Goal: Task Accomplishment & Management: Manage account settings

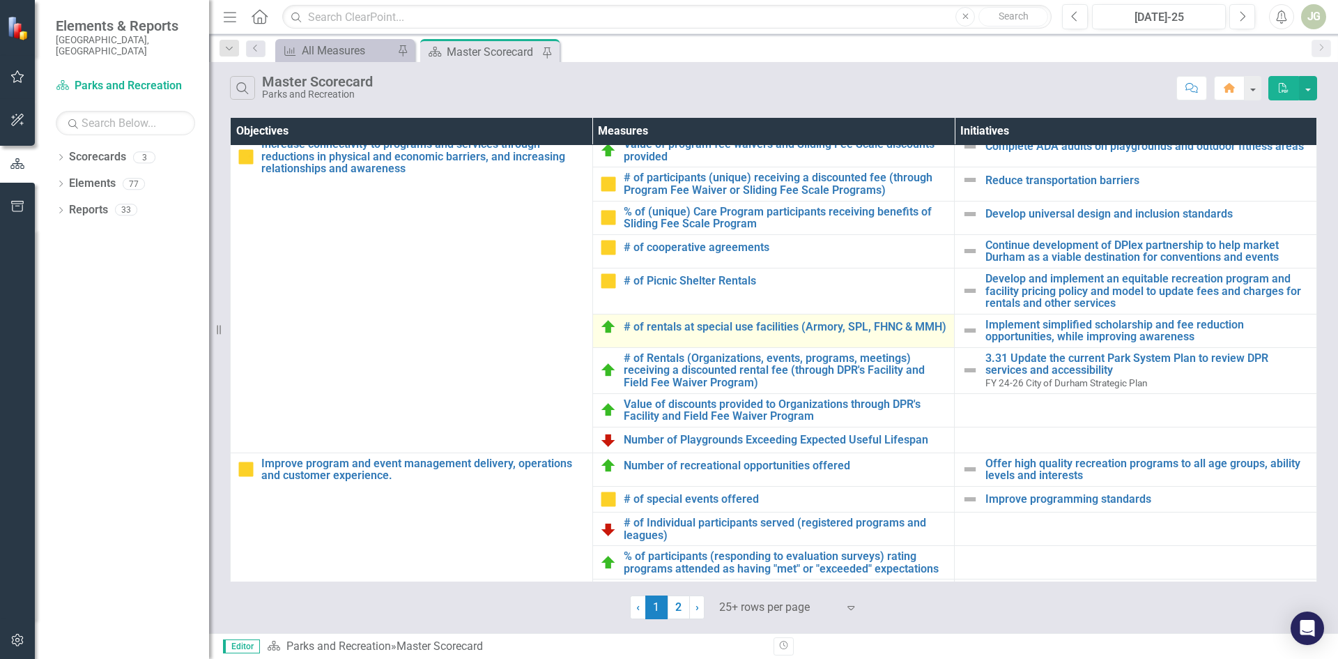
scroll to position [627, 0]
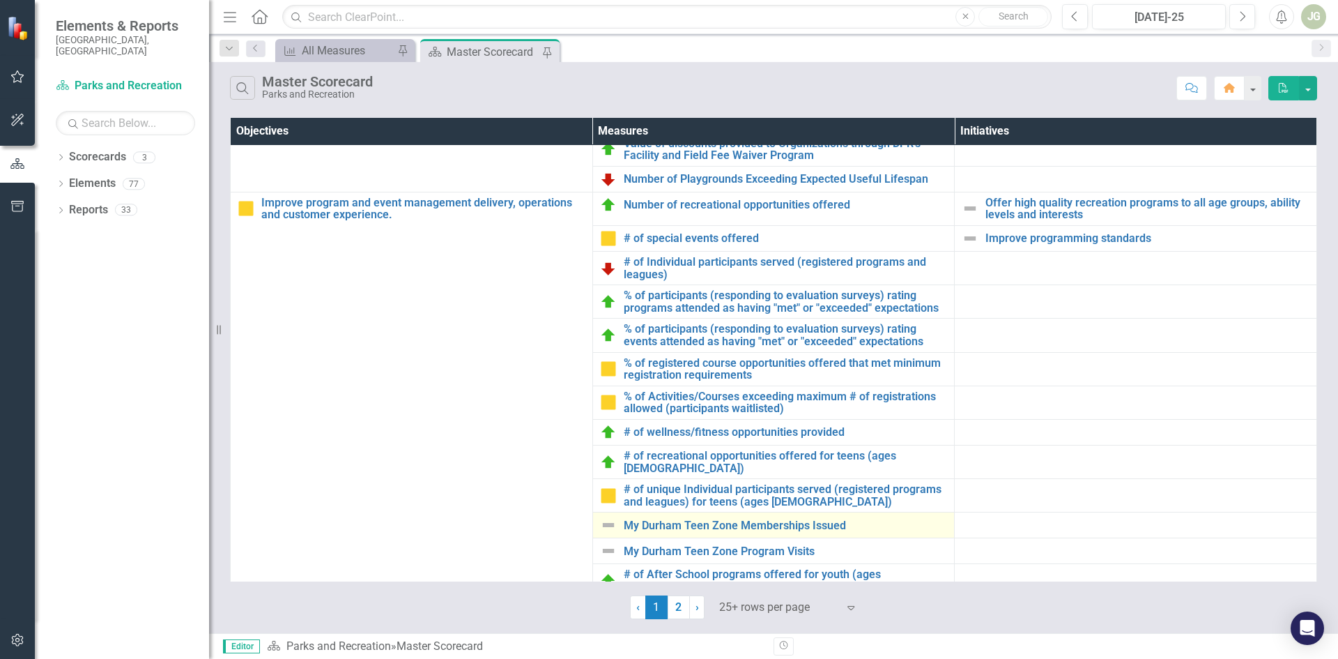
click at [728, 525] on div "My Durham Teen Zone Memberships Issued" at bounding box center [774, 525] width 348 height 17
click at [724, 521] on link "My Durham Teen Zone Memberships Issued" at bounding box center [786, 525] width 324 height 13
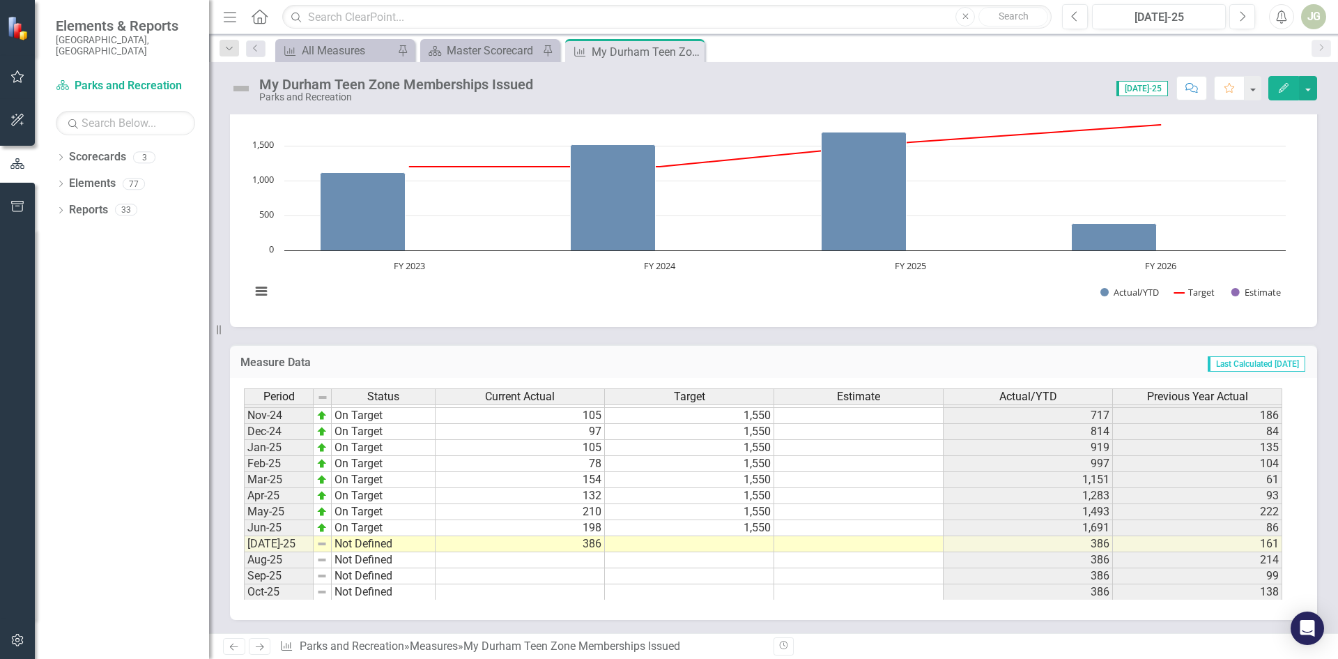
scroll to position [245, 0]
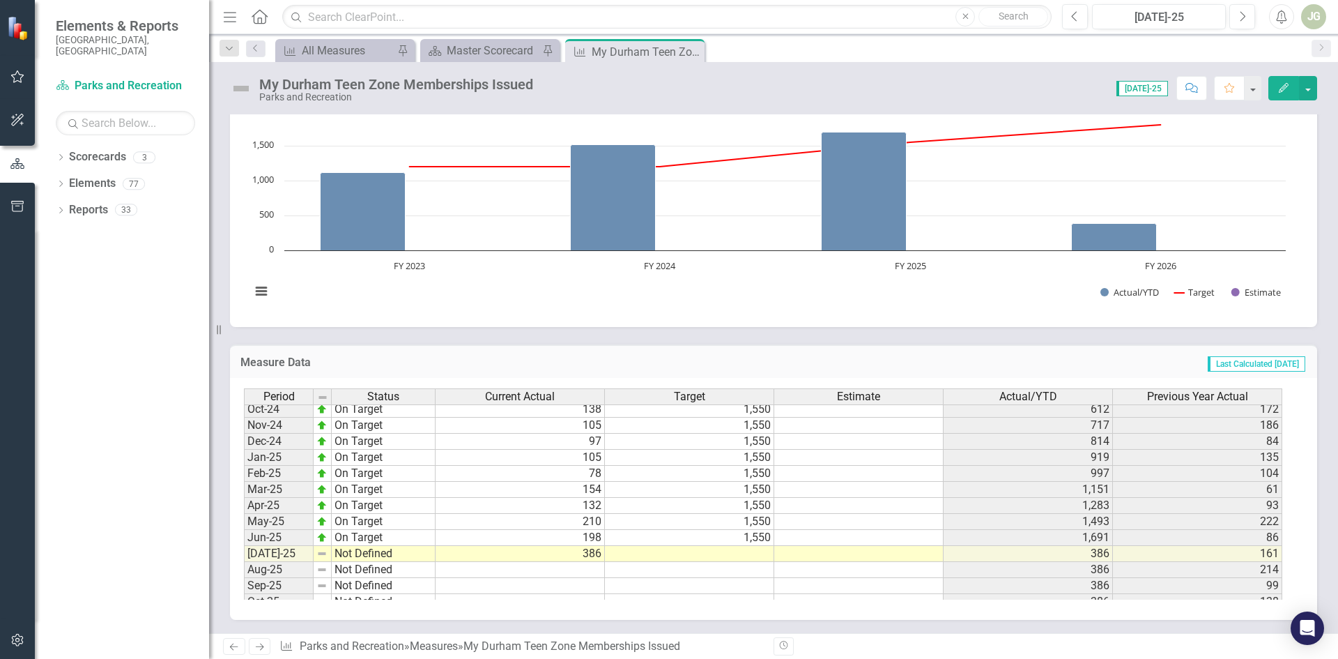
click at [751, 553] on td at bounding box center [689, 554] width 169 height 16
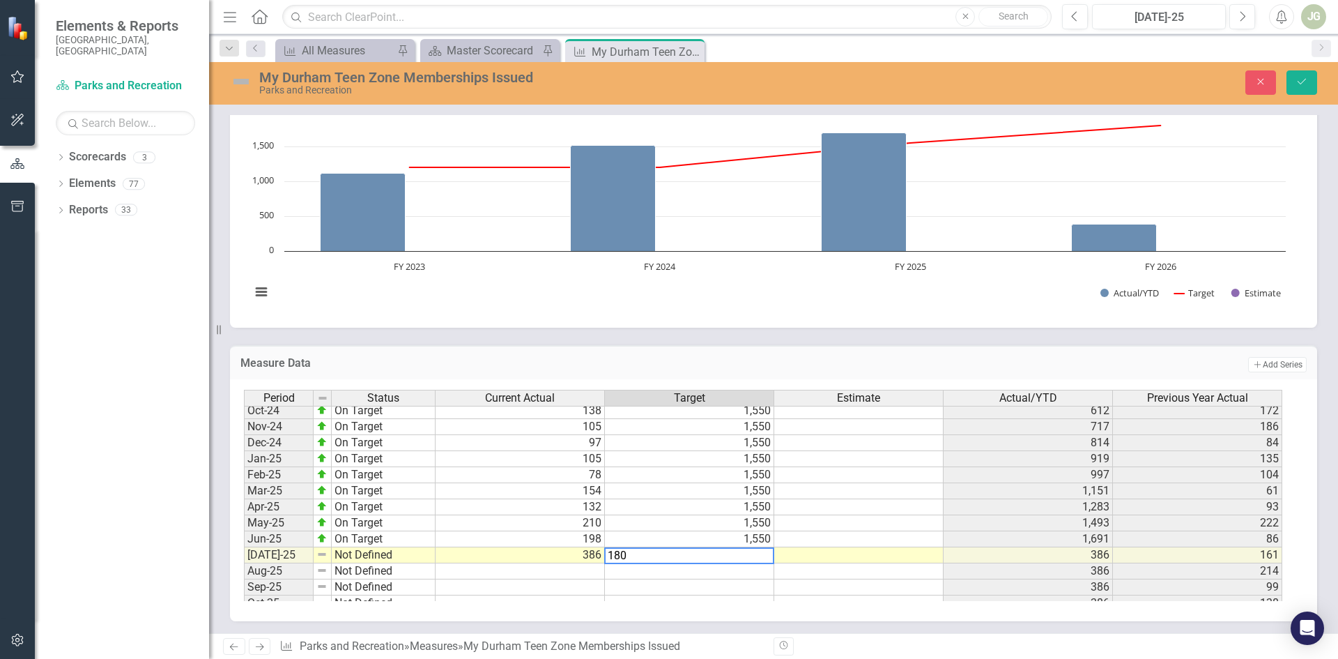
type textarea "1800"
click at [754, 558] on td "1,800" at bounding box center [689, 555] width 169 height 16
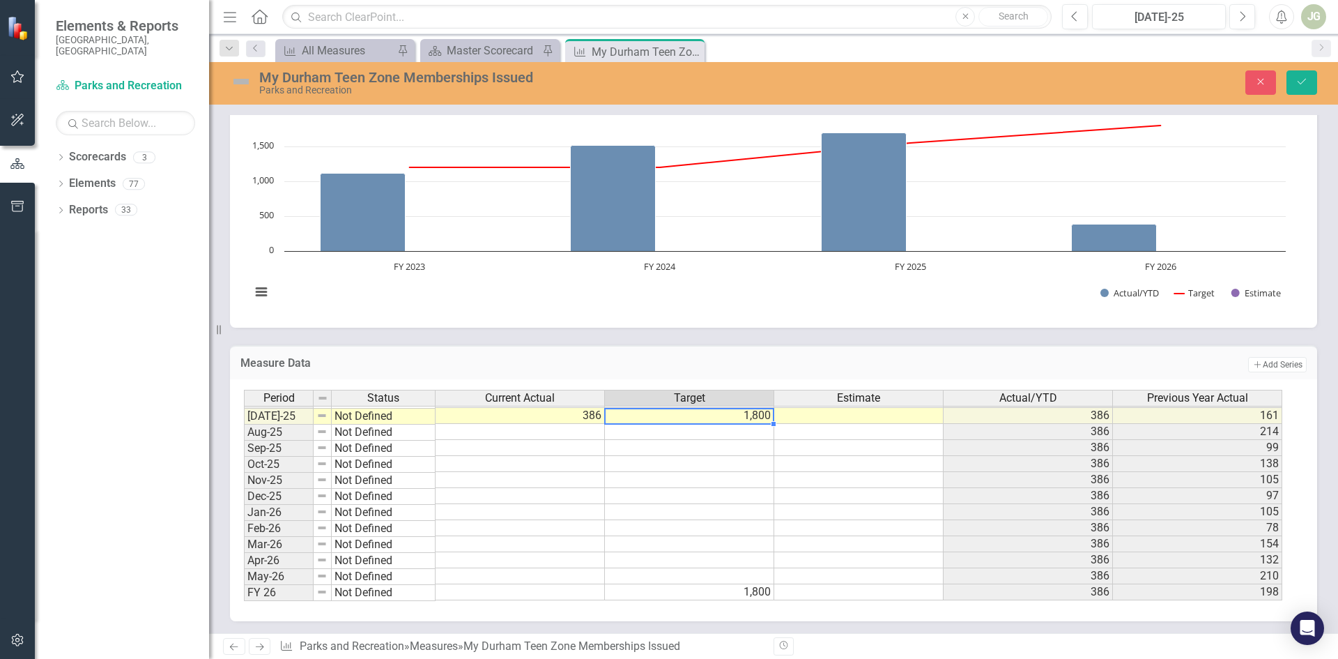
scroll to position [384, 0]
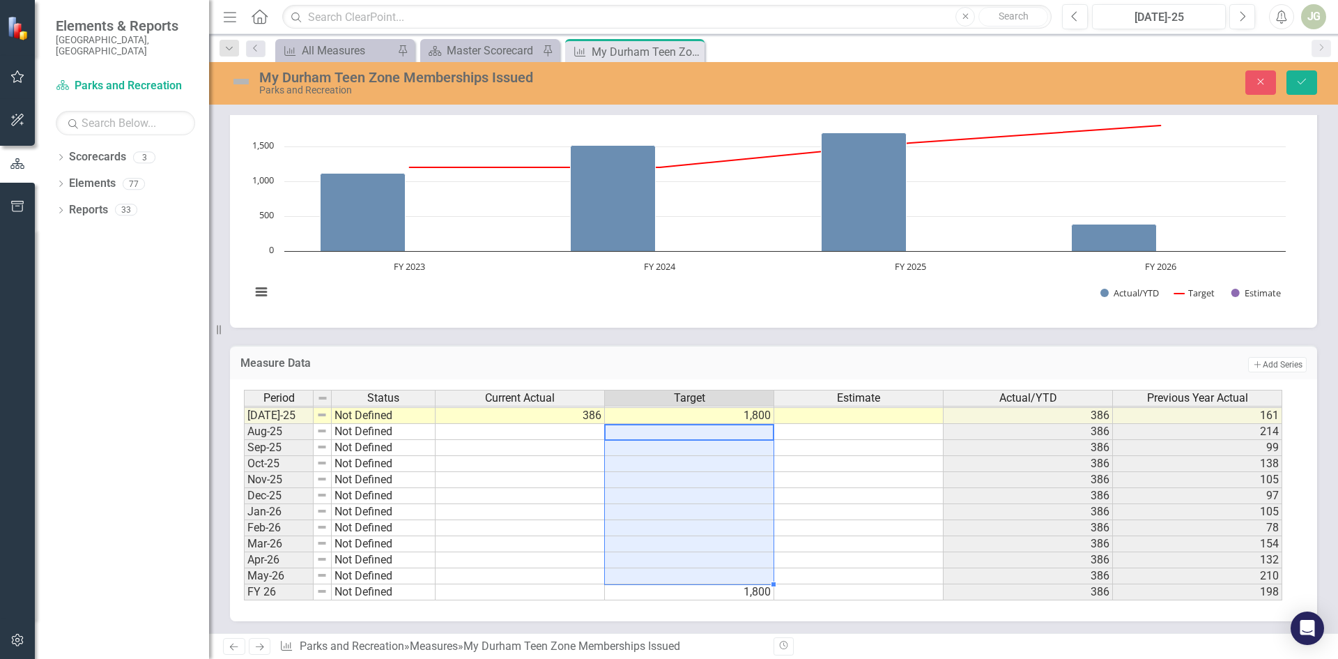
drag, startPoint x: 732, startPoint y: 431, endPoint x: 721, endPoint y: 572, distance: 141.9
click at [721, 572] on tbody "Jan-24 On Target 135 1,200 946 102 Feb-24 On Target 104 1,200 1,050 141 Mar-24 …" at bounding box center [763, 360] width 1039 height 482
type textarea "1800"
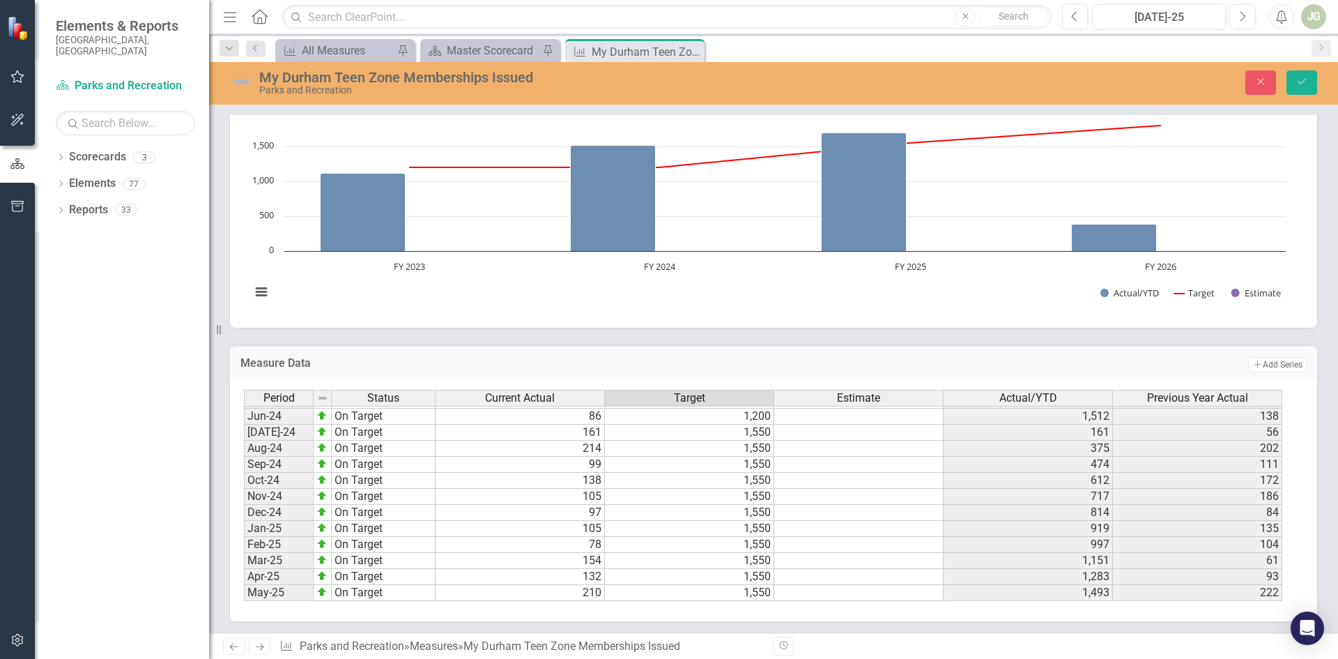
scroll to position [0, 0]
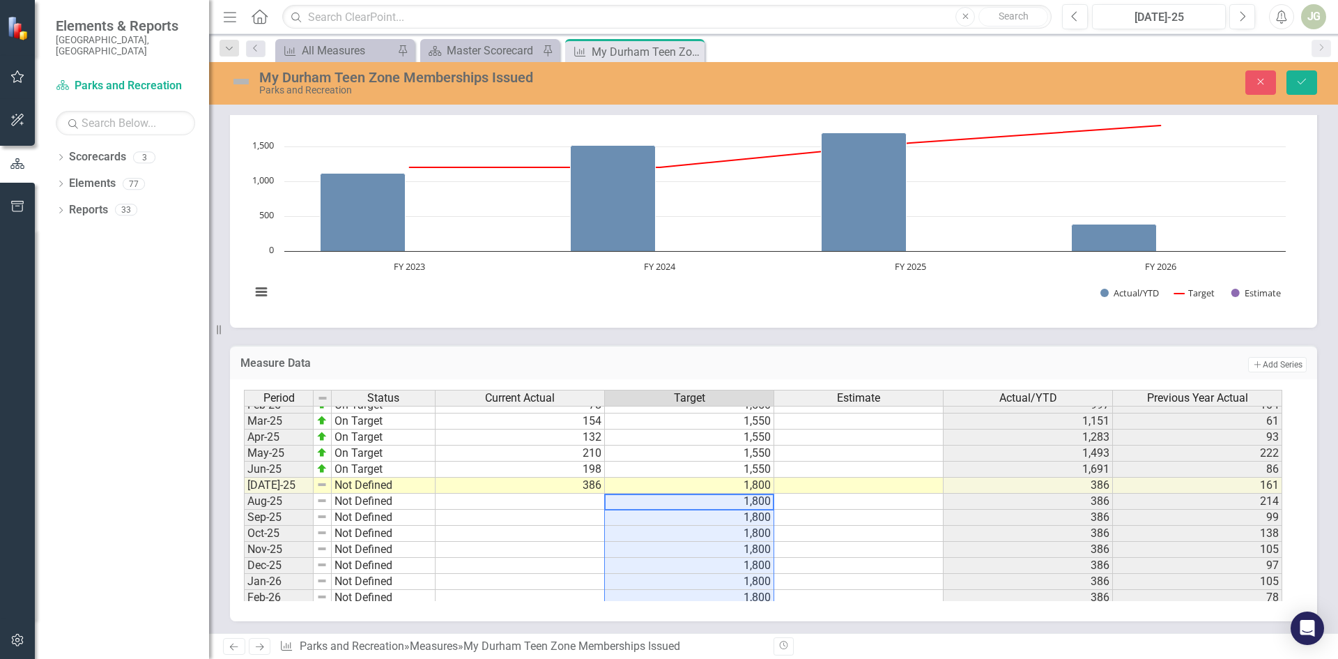
click at [241, 82] on img at bounding box center [241, 81] width 22 height 22
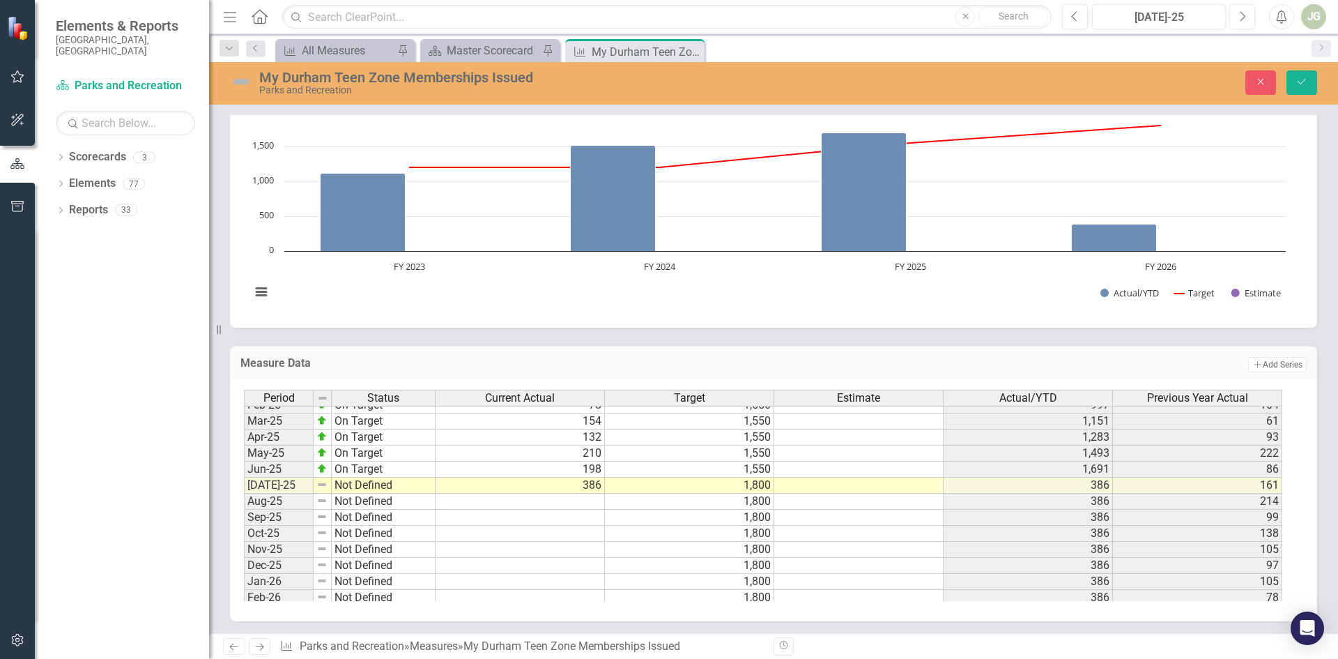
click at [240, 82] on img at bounding box center [241, 81] width 22 height 22
click at [242, 82] on img at bounding box center [241, 81] width 22 height 22
click at [247, 85] on img at bounding box center [241, 81] width 22 height 22
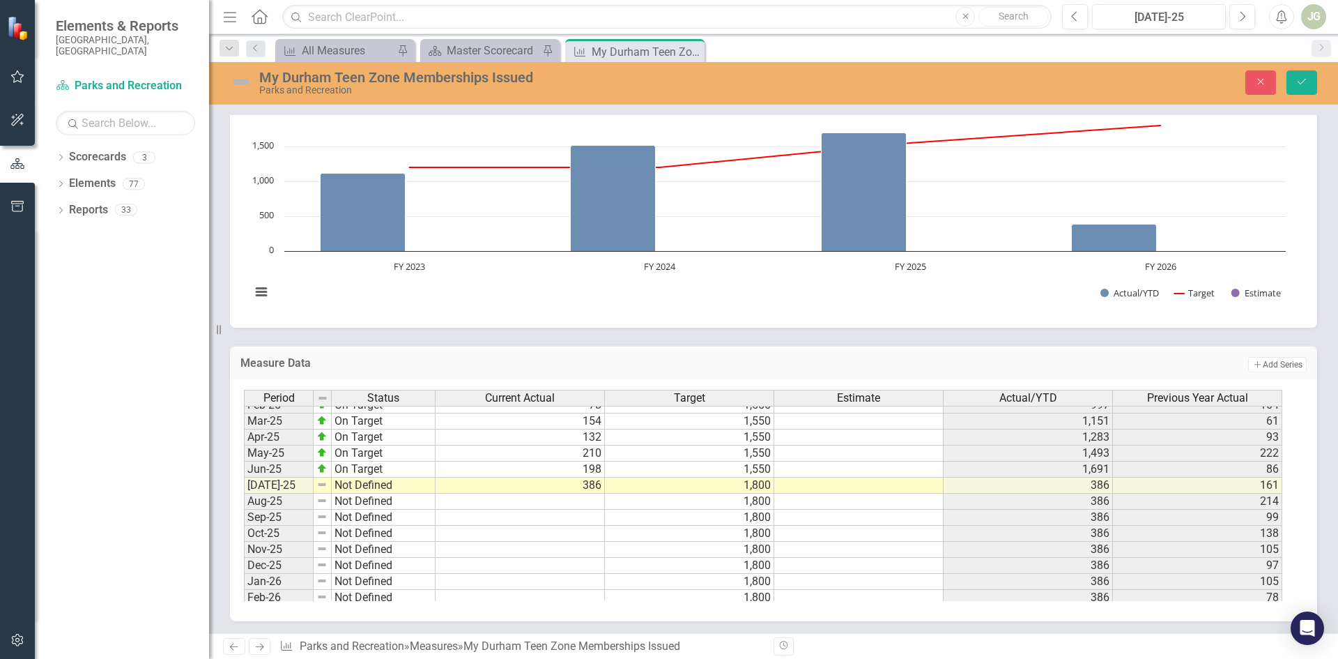
click at [247, 85] on img at bounding box center [241, 81] width 22 height 22
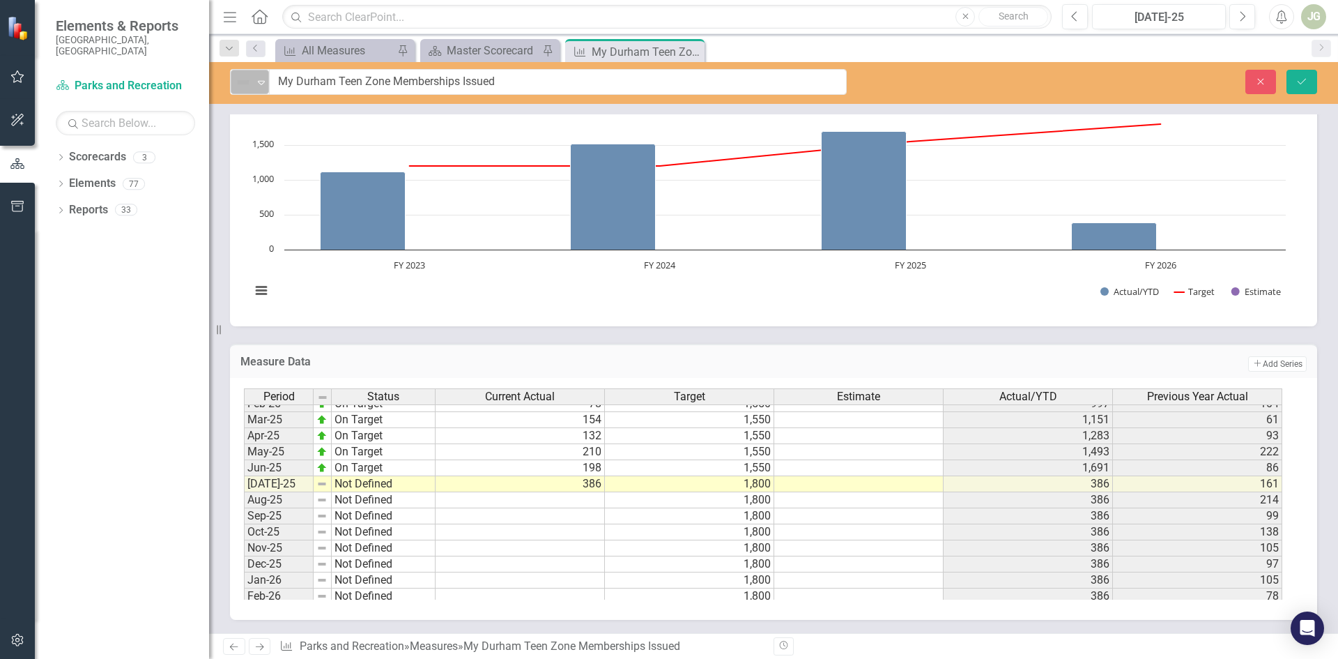
click at [244, 84] on img at bounding box center [243, 82] width 17 height 17
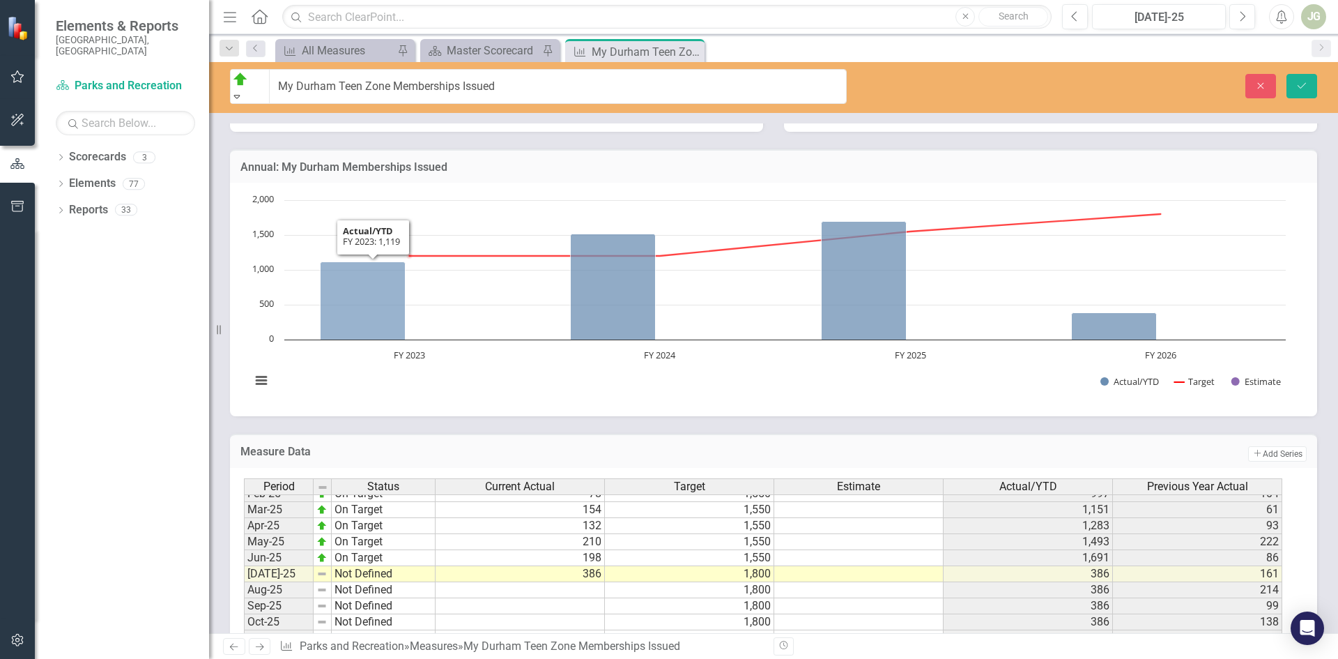
scroll to position [282, 0]
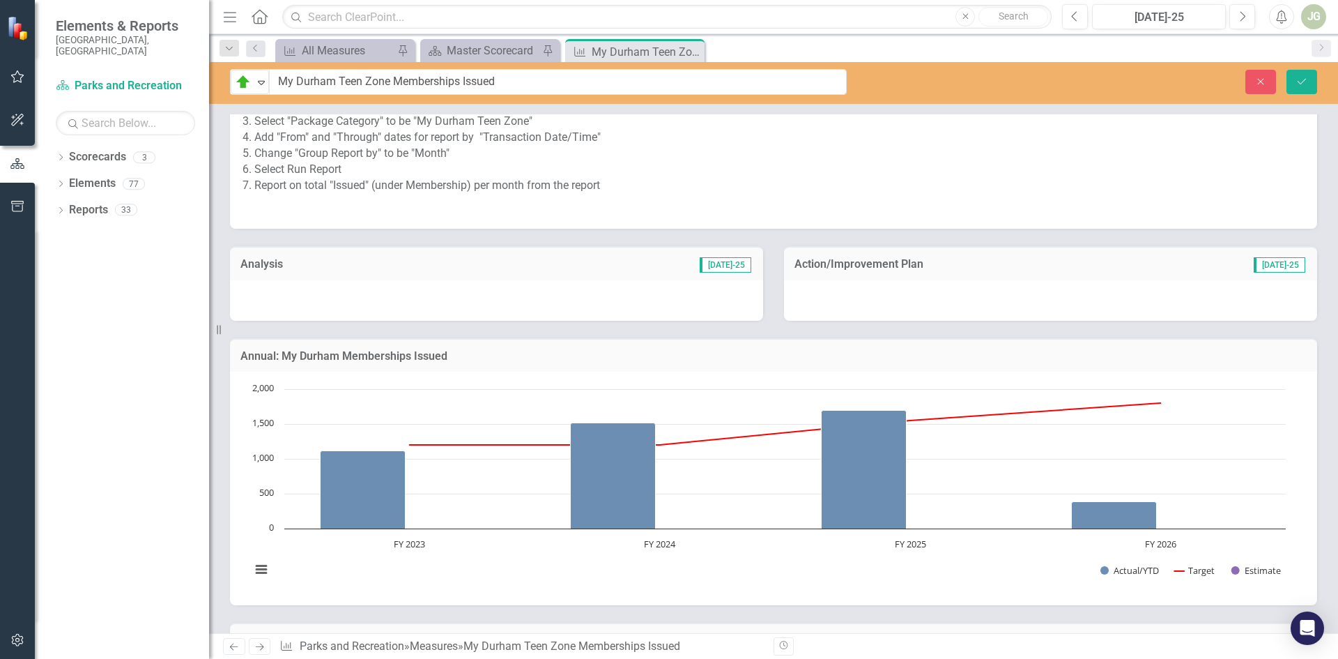
click at [311, 294] on div at bounding box center [496, 300] width 533 height 40
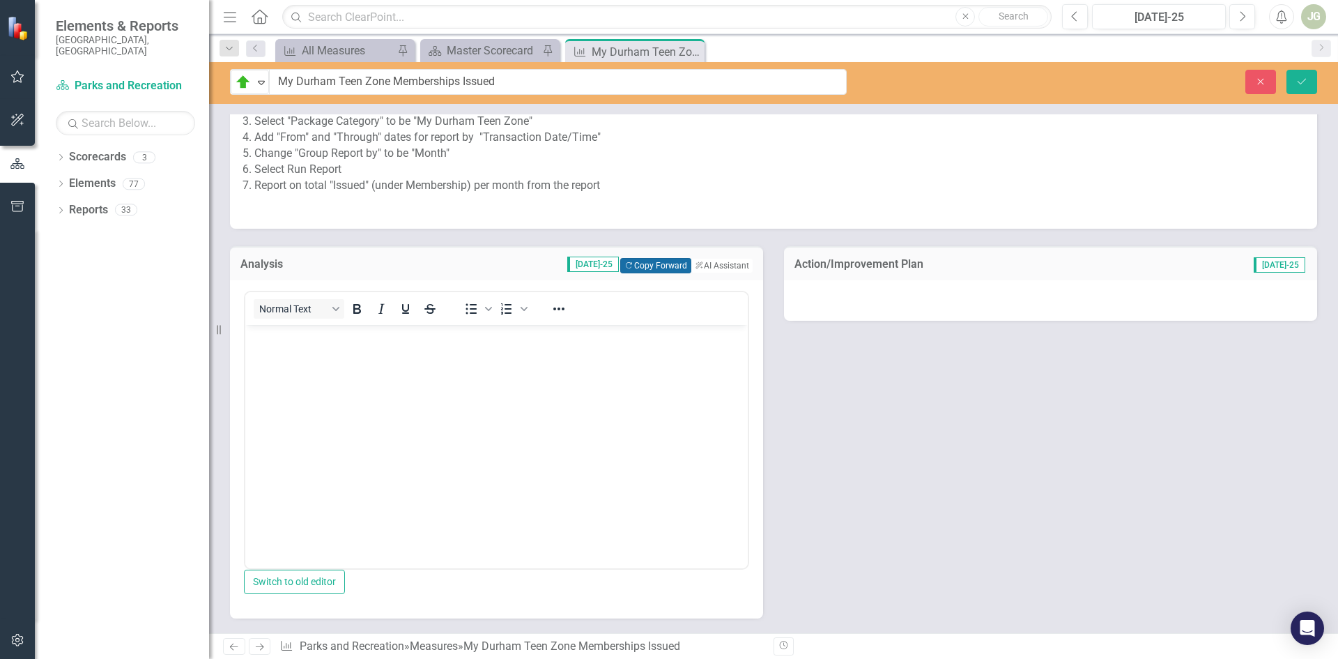
click at [628, 267] on button "Copy Forward Copy Forward" at bounding box center [655, 265] width 70 height 15
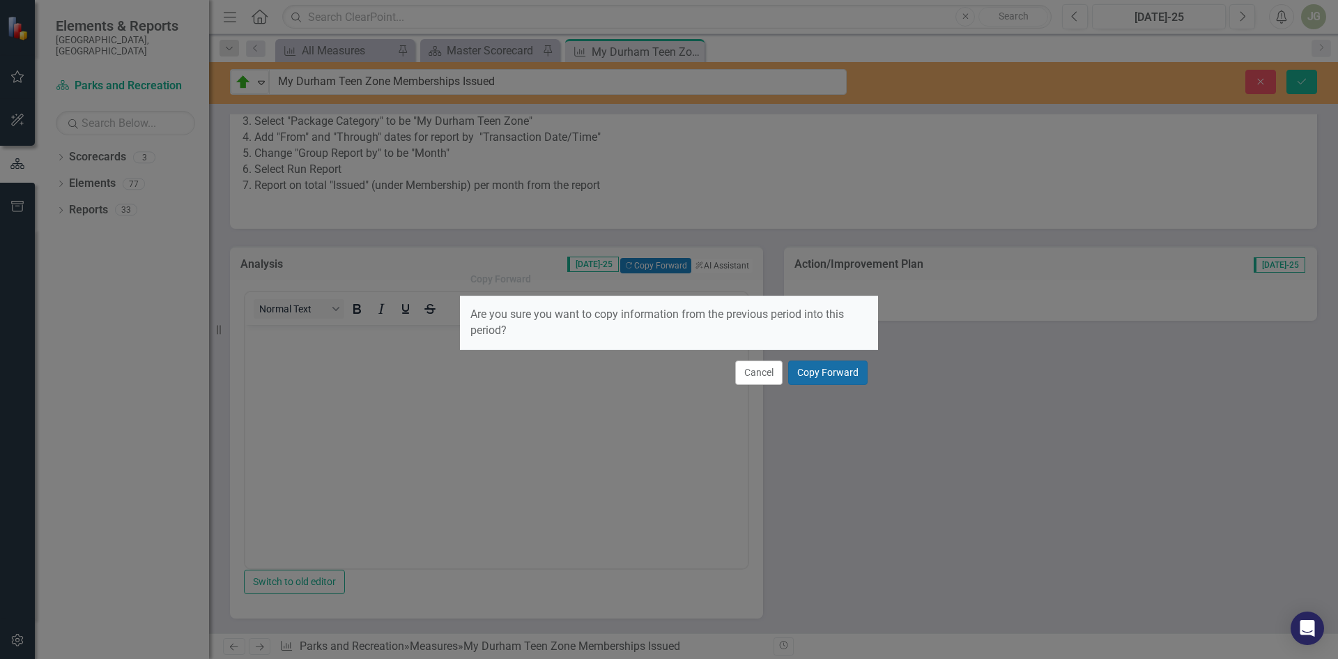
click at [807, 371] on button "Copy Forward" at bounding box center [827, 372] width 79 height 24
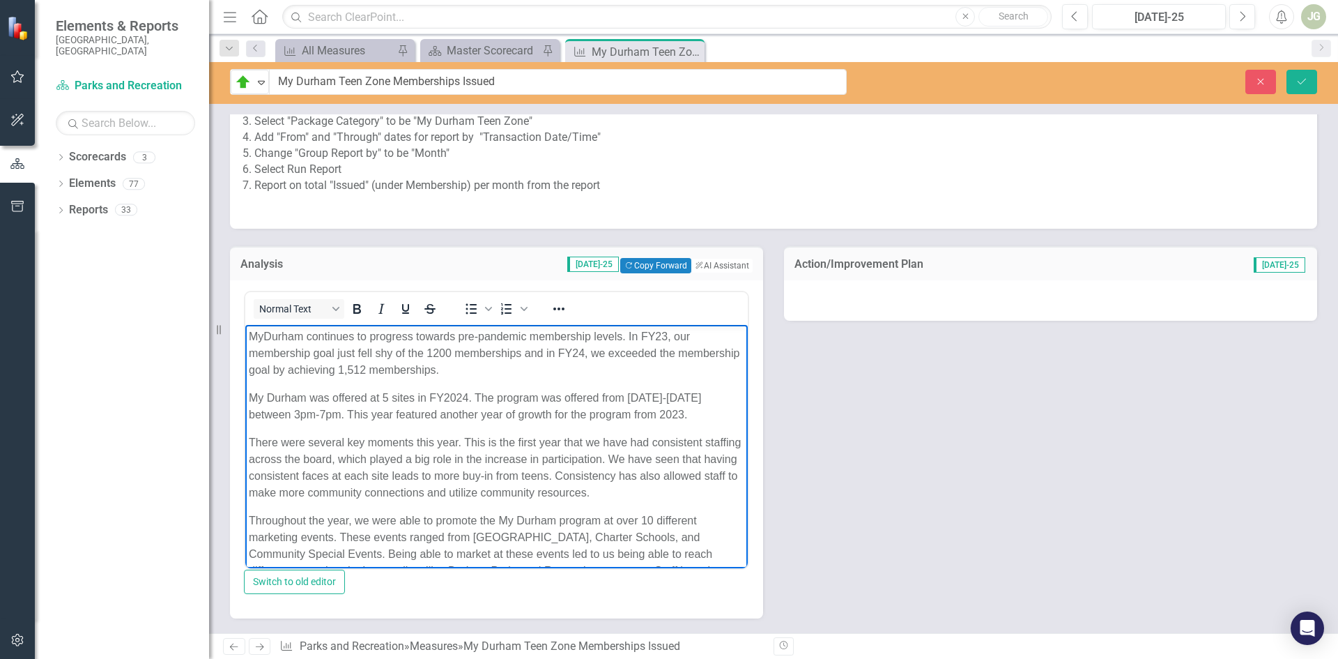
click at [508, 365] on p "MyDurham continues to progress towards pre-pandemic membership levels. In FY23,…" at bounding box center [497, 353] width 496 height 50
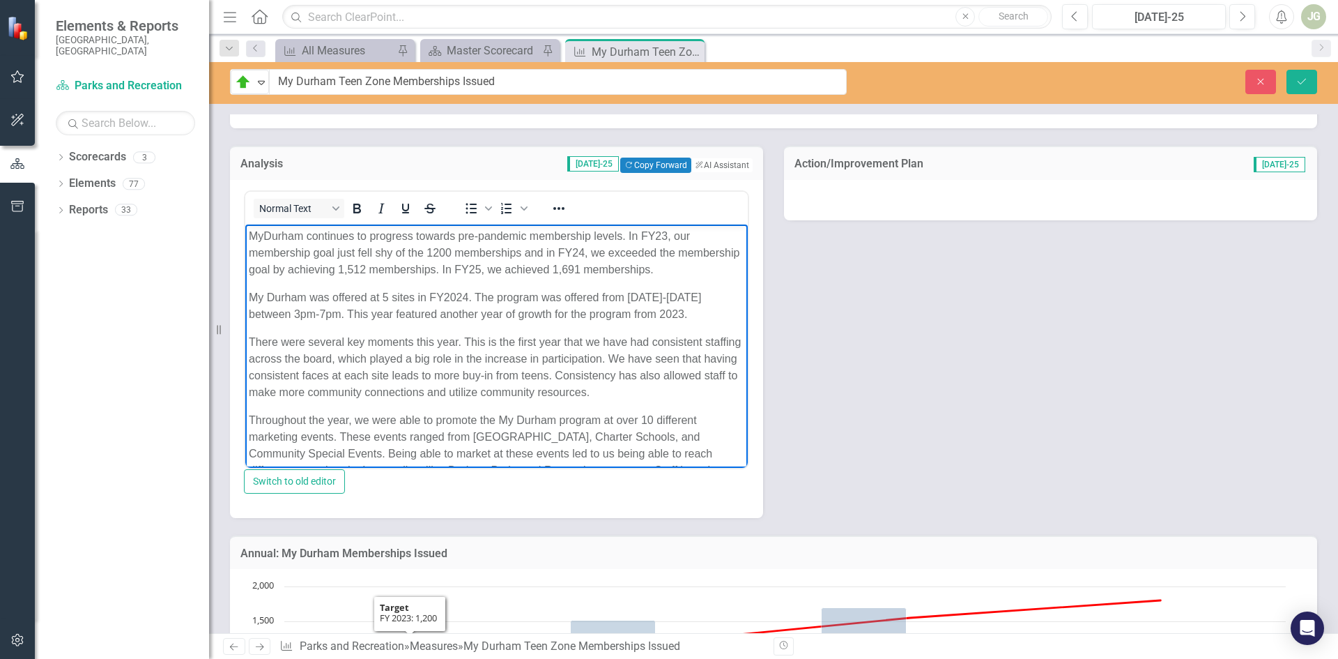
scroll to position [378, 0]
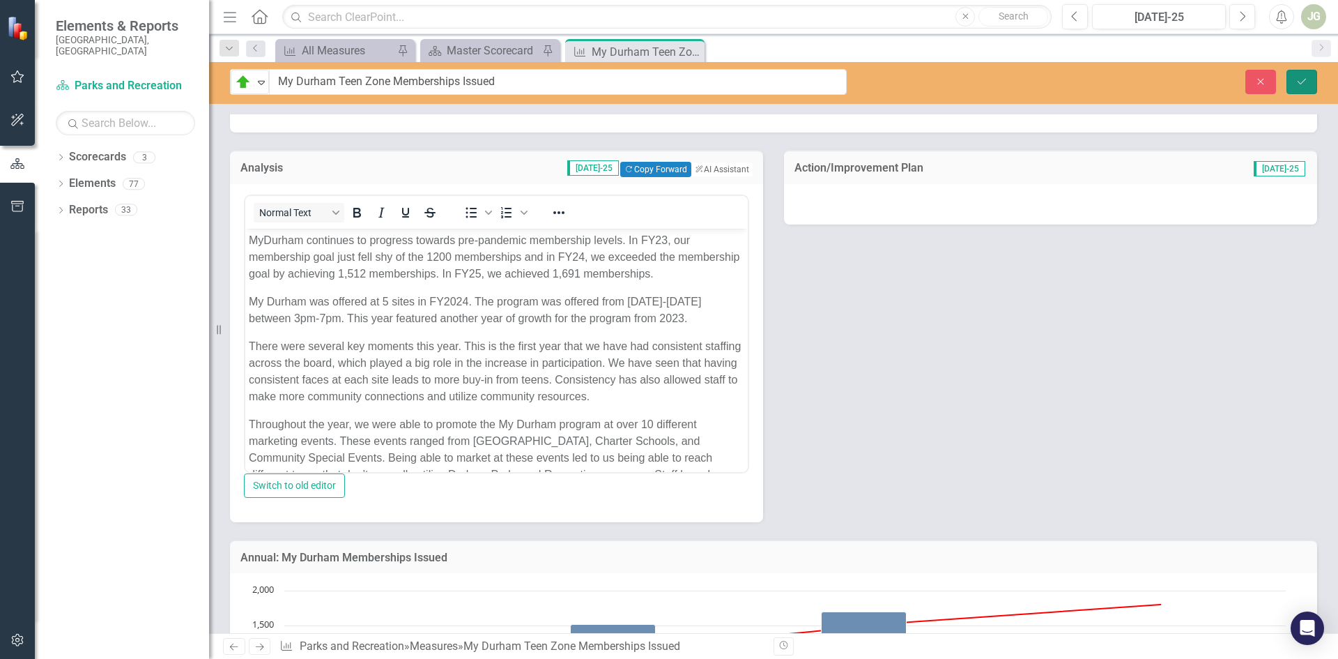
click at [1302, 83] on icon "submit" at bounding box center [1302, 81] width 8 height 6
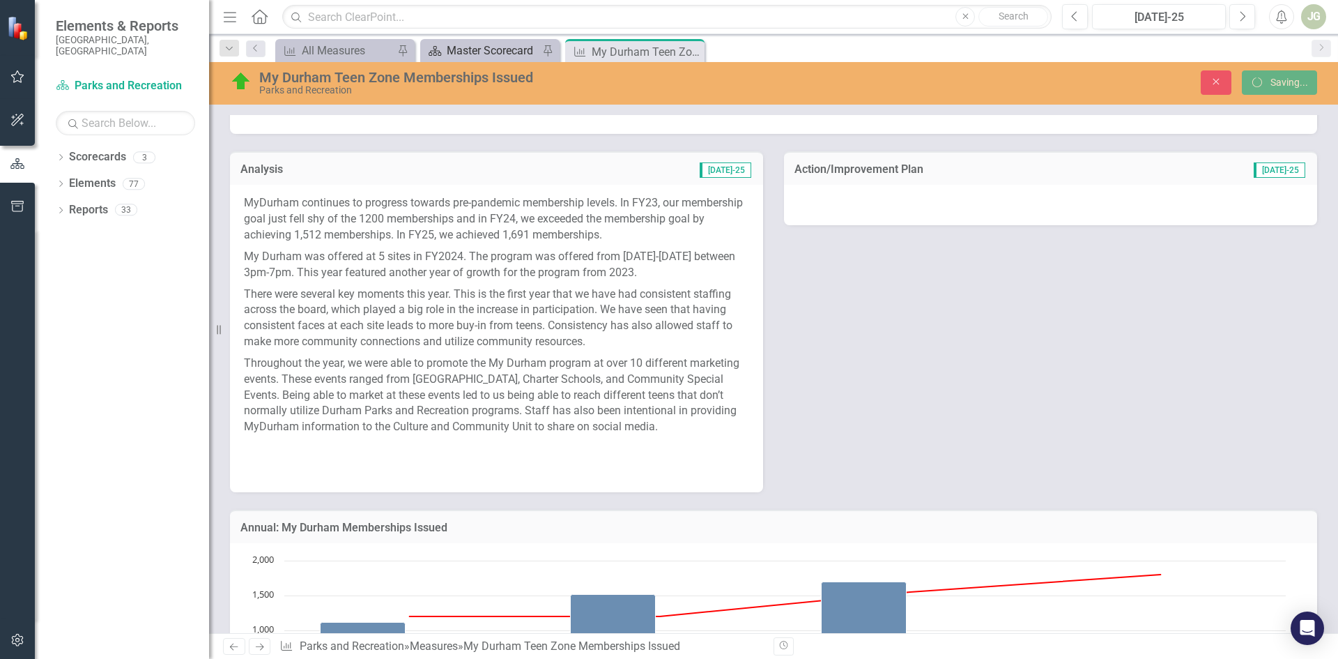
click at [505, 52] on div "Master Scorecard" at bounding box center [493, 50] width 92 height 17
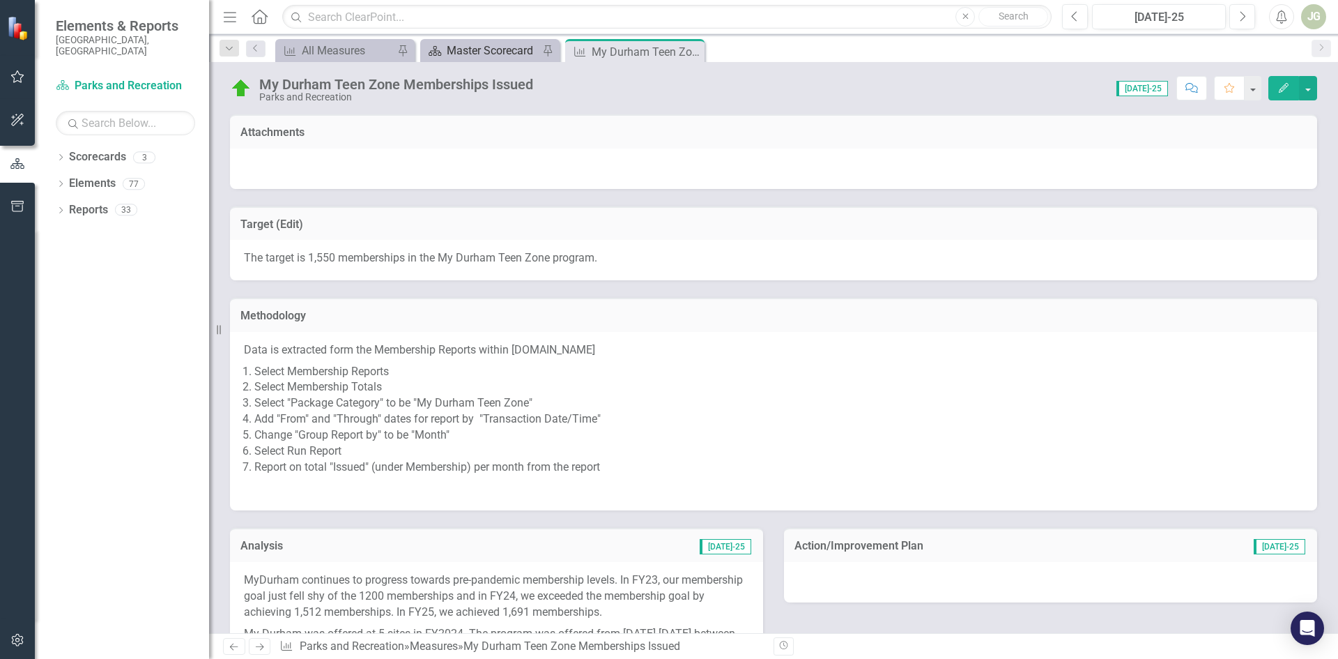
click at [484, 57] on div "Master Scorecard" at bounding box center [493, 50] width 92 height 17
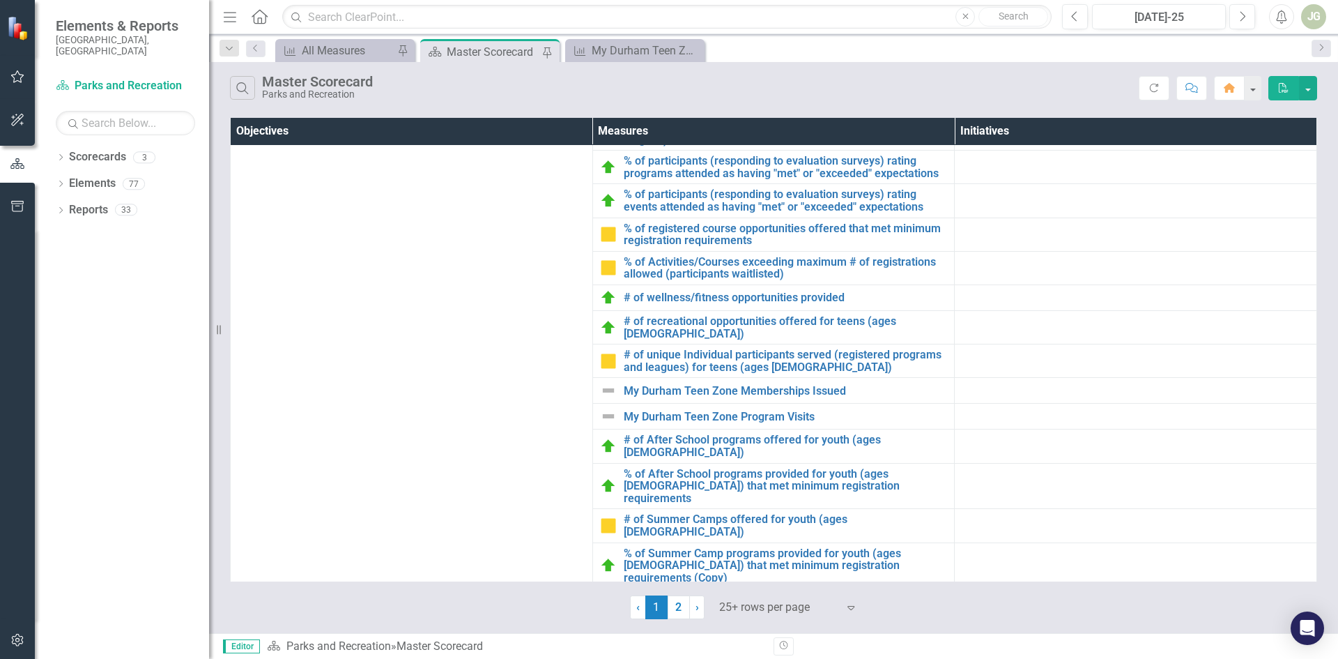
scroll to position [767, 0]
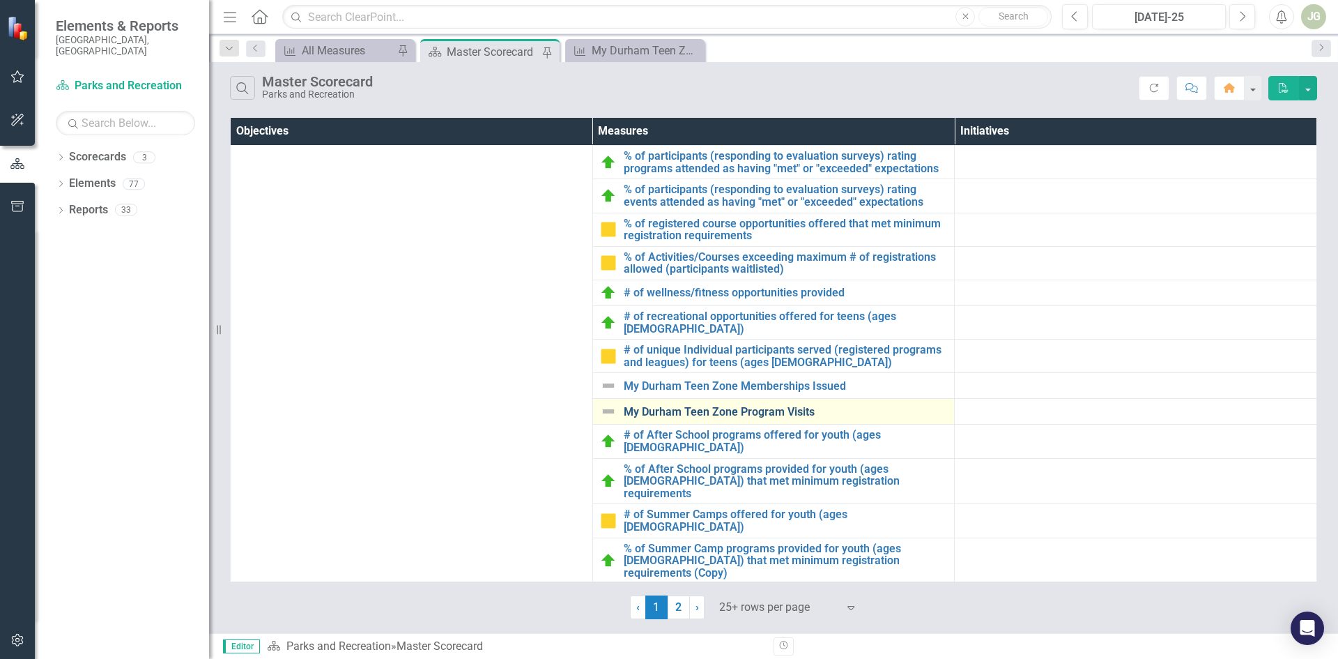
click at [691, 408] on link "My Durham Teen Zone Program Visits" at bounding box center [786, 412] width 324 height 13
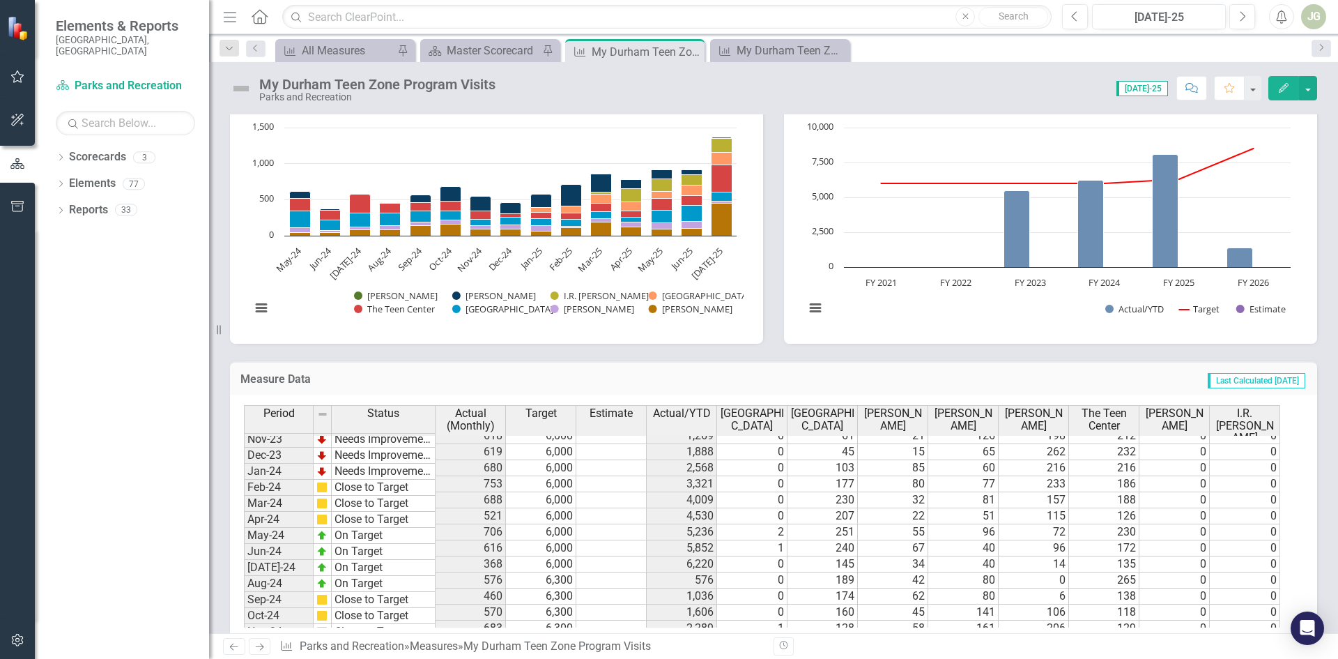
scroll to position [135, 0]
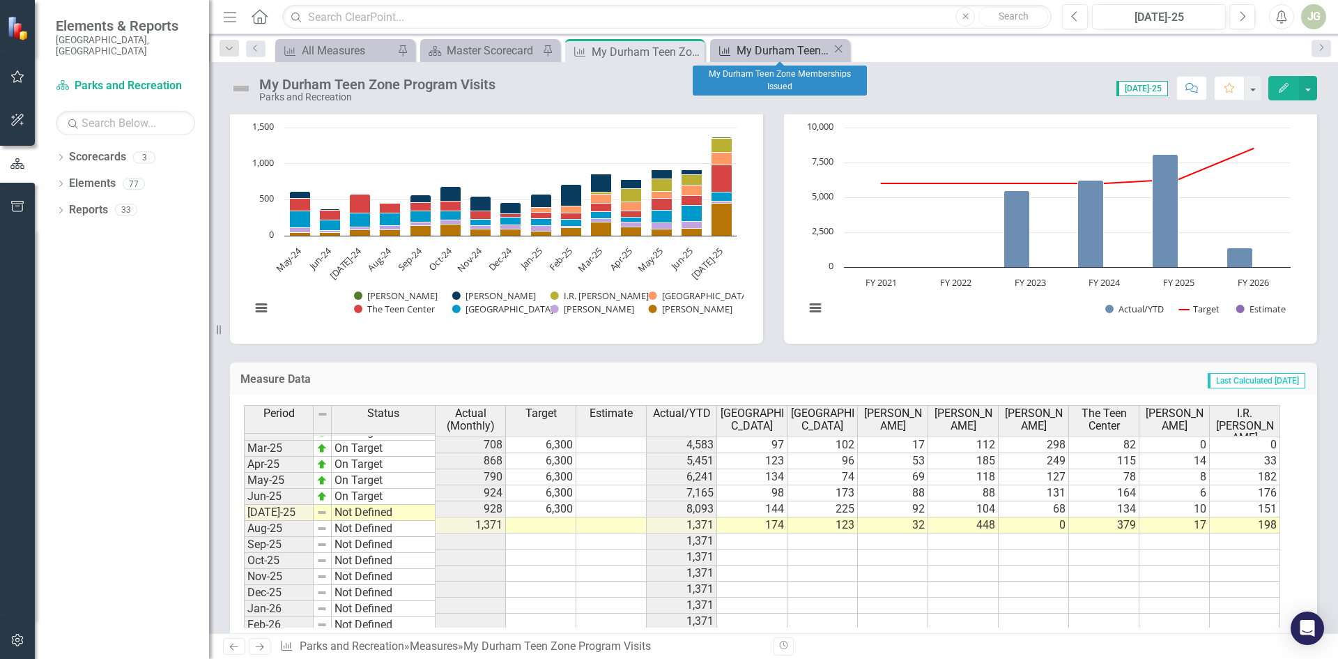
click at [765, 51] on div "My Durham Teen Zone Memberships Issued" at bounding box center [784, 50] width 95 height 17
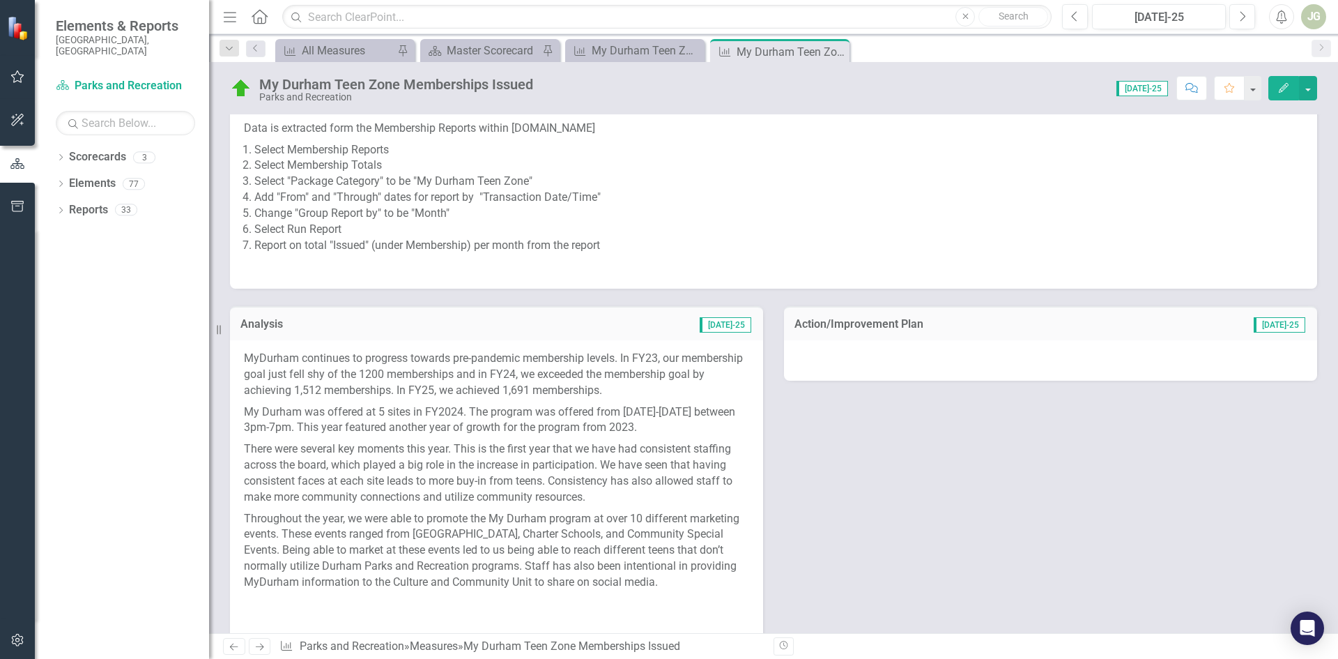
scroll to position [279, 0]
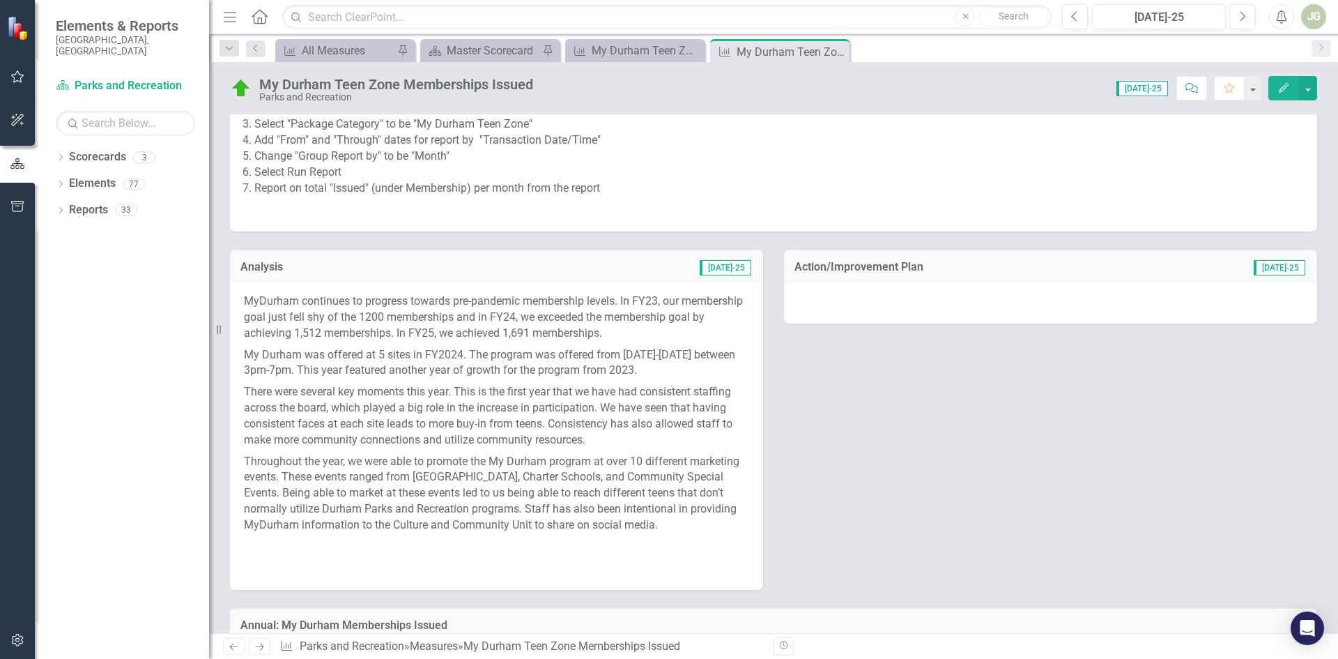
click at [466, 353] on p "My Durham was offered at 5 sites in FY2024. The program was offered from [DATE]…" at bounding box center [496, 363] width 505 height 38
click at [465, 356] on p "My Durham was offered at 5 sites in FY2024. The program was offered from [DATE]…" at bounding box center [496, 363] width 505 height 38
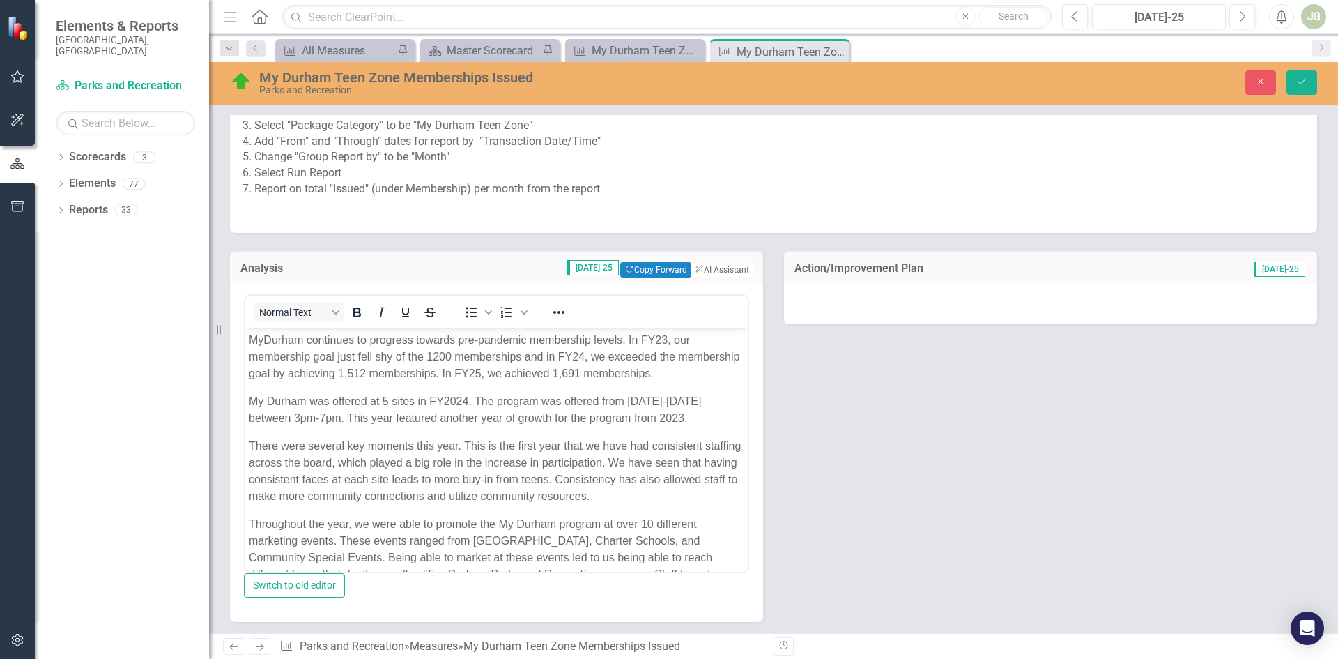
scroll to position [0, 0]
click at [468, 402] on p "My Durham was offered at 5 sites in FY2024. The program was offered from [DATE]…" at bounding box center [497, 409] width 496 height 33
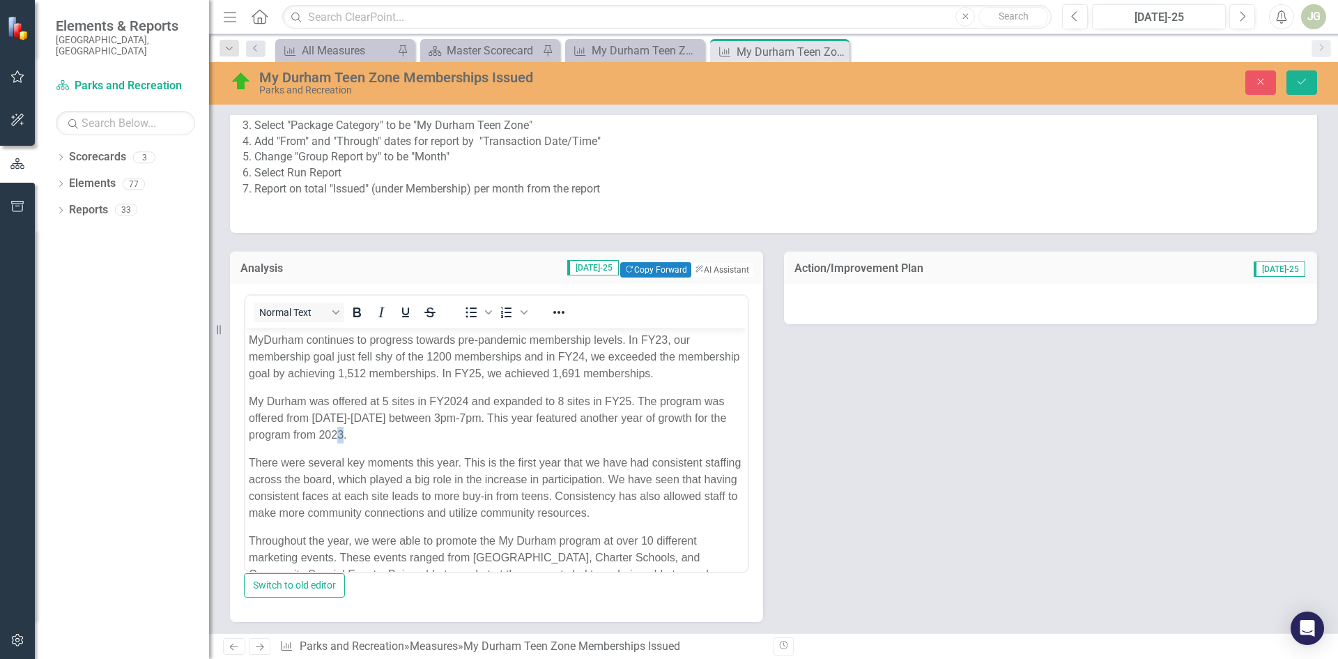
click at [340, 434] on p "My Durham was offered at 5 sites in FY2024 and expanded to 8 sites in FY25. The…" at bounding box center [497, 418] width 496 height 50
drag, startPoint x: 533, startPoint y: 417, endPoint x: 490, endPoint y: 416, distance: 43.2
click at [490, 416] on p "My Durham was offered at 5 sites in FY2024 and expanded to 8 sites in FY25. The…" at bounding box center [497, 418] width 496 height 50
click at [512, 423] on p "My Durham was offered at 5 sites in FY2024 and expanded to 8 sites in FY25. The…" at bounding box center [497, 418] width 496 height 50
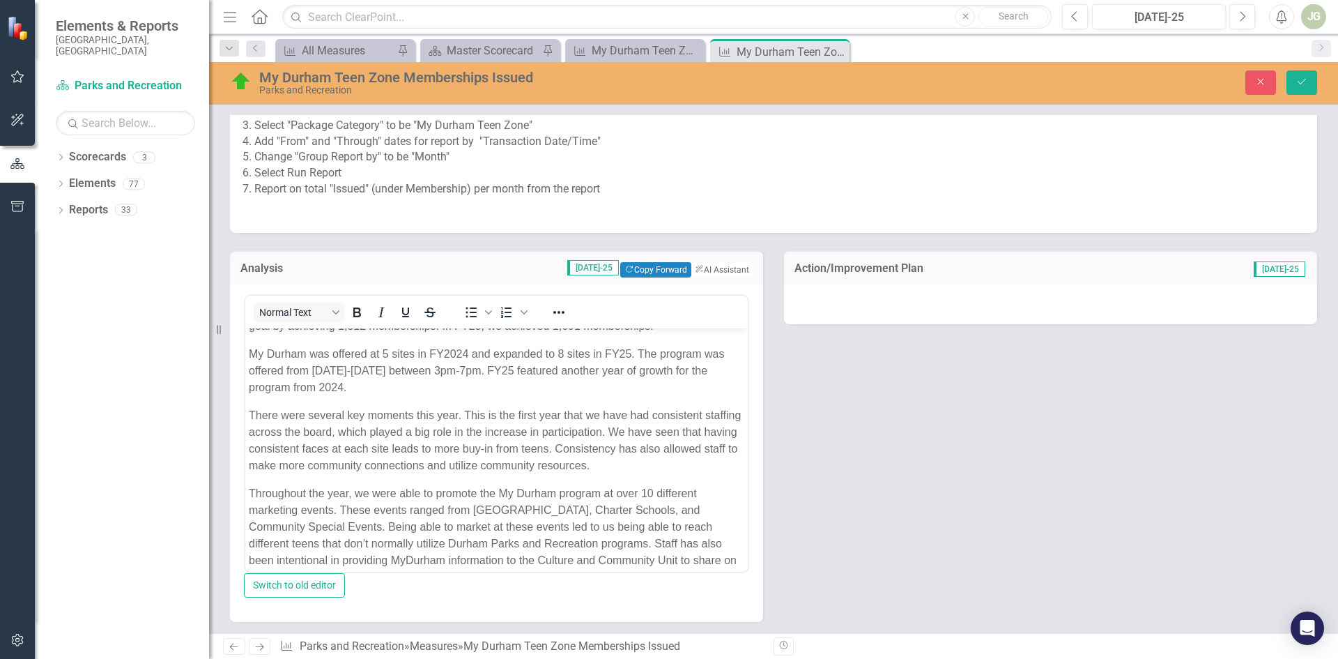
scroll to position [70, 0]
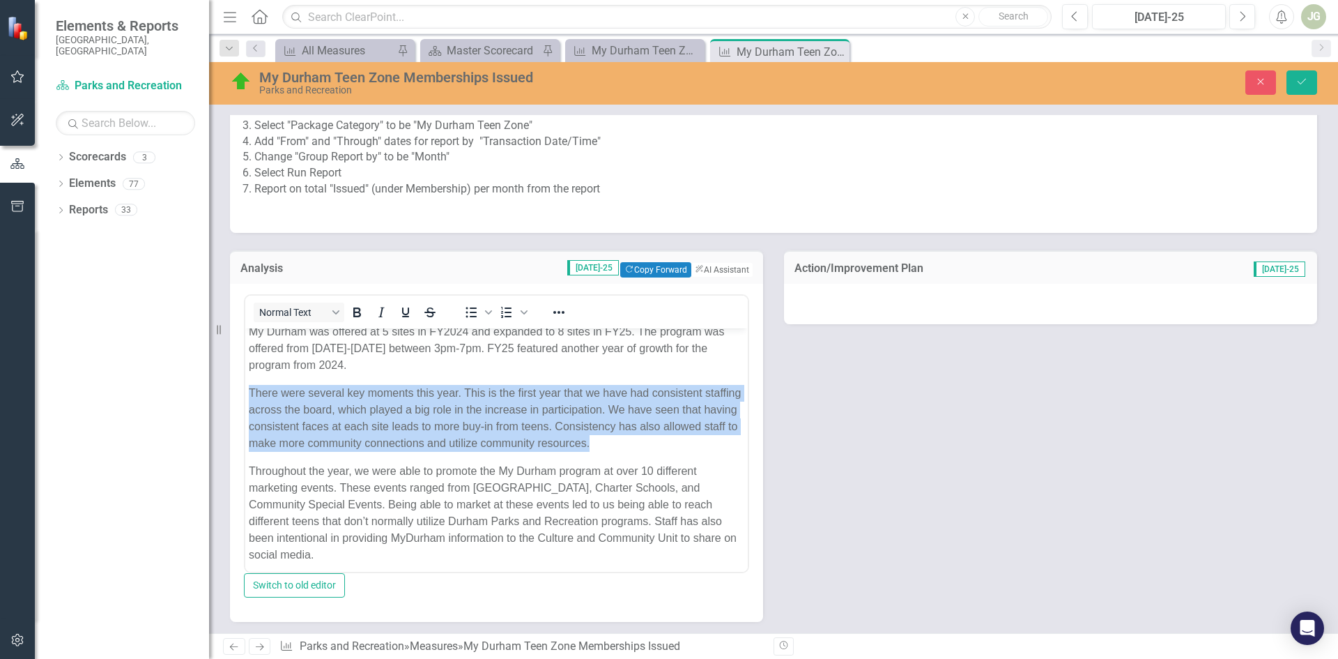
drag, startPoint x: 671, startPoint y: 445, endPoint x: 252, endPoint y: 394, distance: 422.0
click at [252, 394] on p "There were several key moments this year. This is the first year that we have h…" at bounding box center [497, 418] width 496 height 67
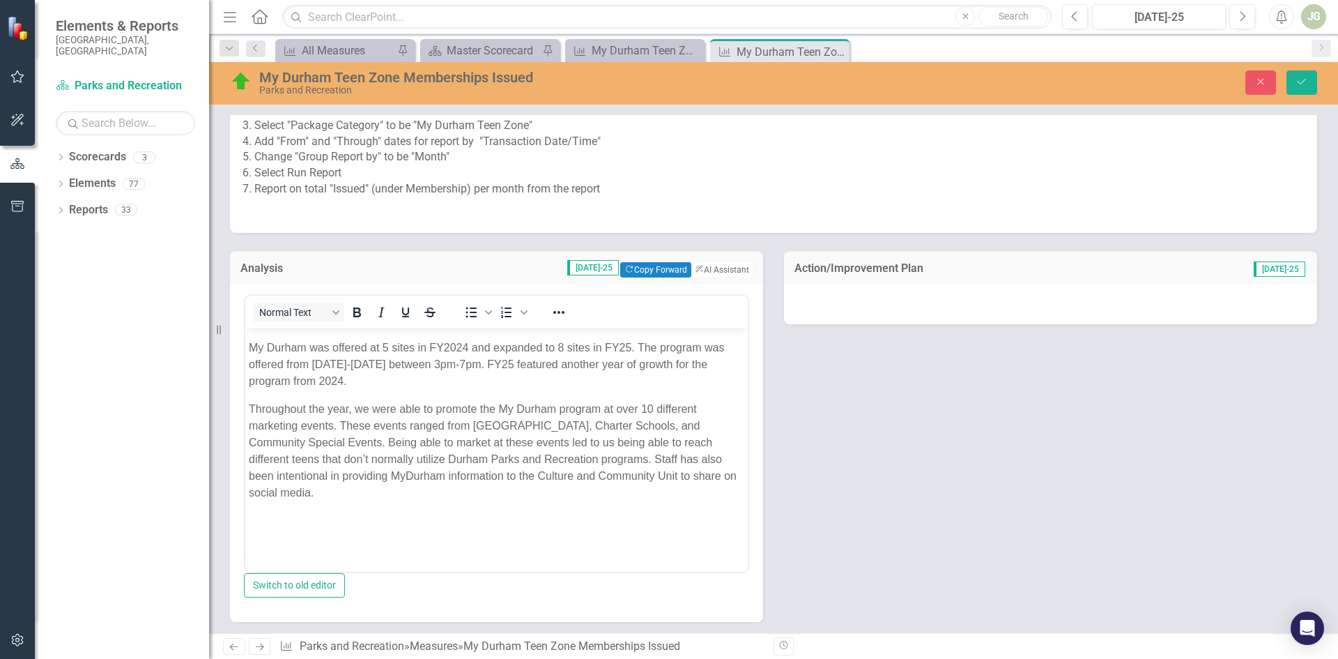
scroll to position [54, 0]
drag, startPoint x: 351, startPoint y: 490, endPoint x: 247, endPoint y: 415, distance: 128.3
click at [247, 415] on body "MyDurham continues to progress towards pre-pandemic membership levels. In FY23,…" at bounding box center [496, 423] width 503 height 297
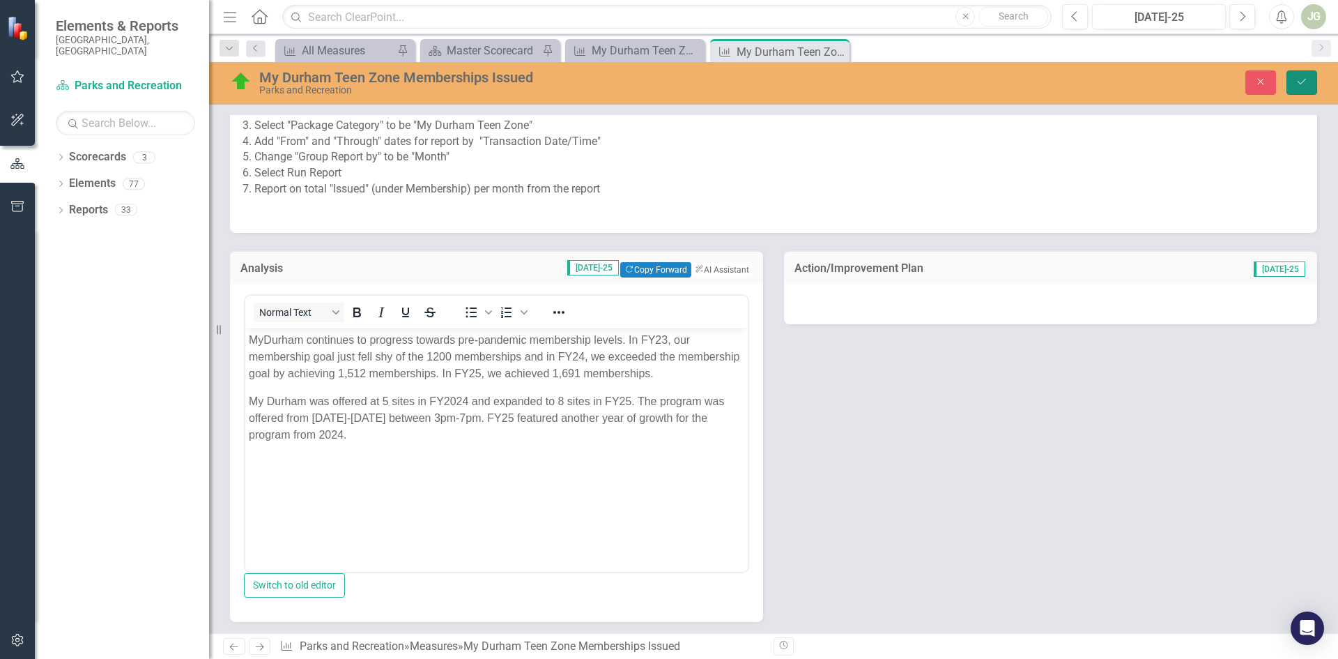
click at [1302, 79] on icon "Save" at bounding box center [1302, 82] width 13 height 10
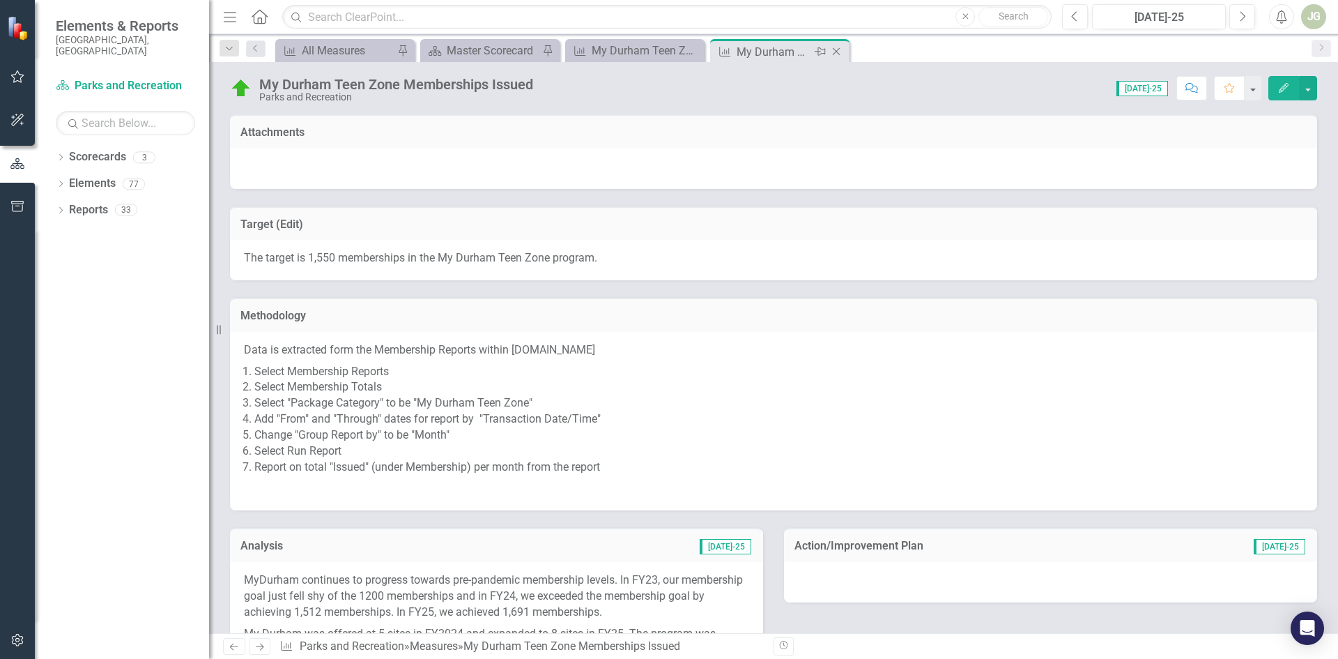
click at [834, 49] on icon "Close" at bounding box center [837, 51] width 14 height 11
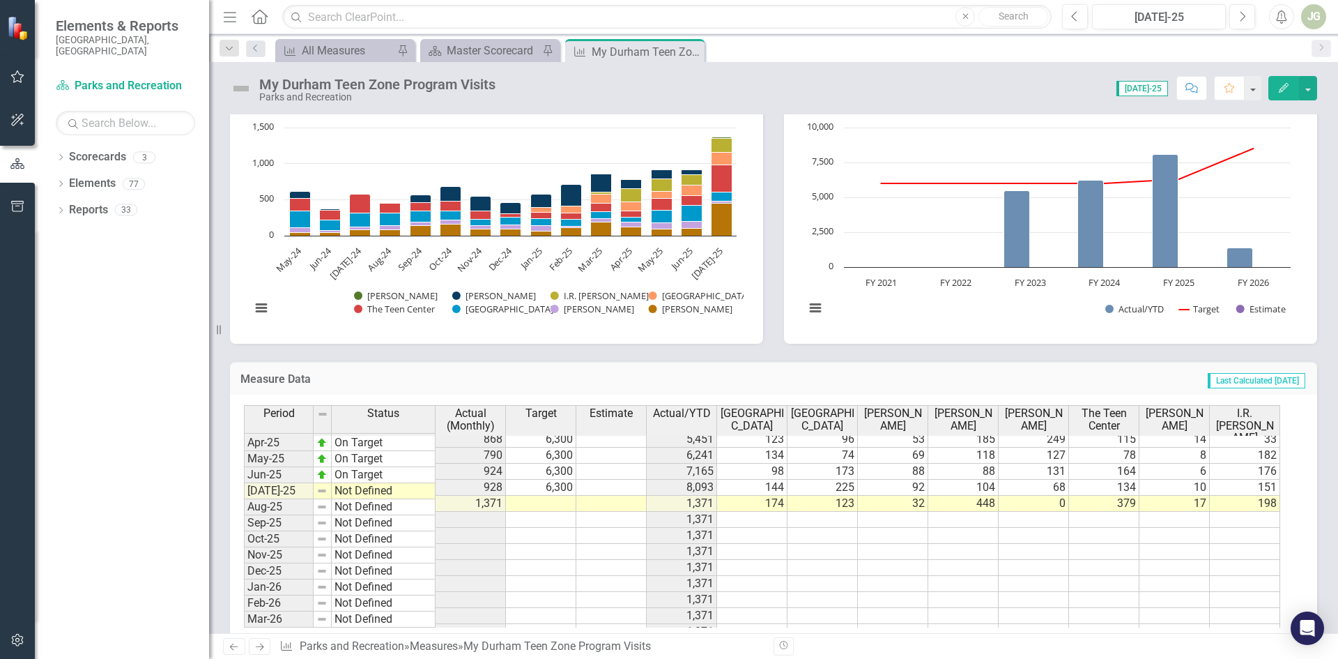
scroll to position [314, 0]
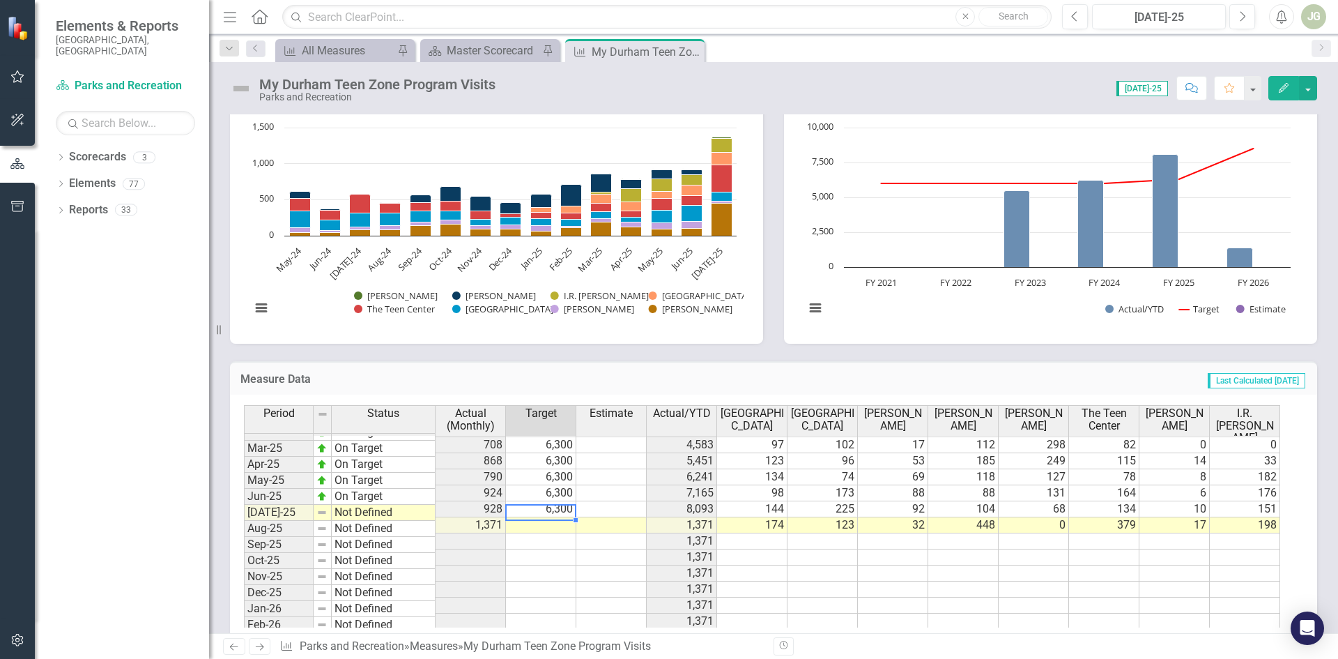
click at [553, 485] on tbody "Jan-24 Needs Improvement 753 6,000 3,321 0 177 80 77 233 186 0 0 Feb-24 Close t…" at bounding box center [762, 469] width 1037 height 482
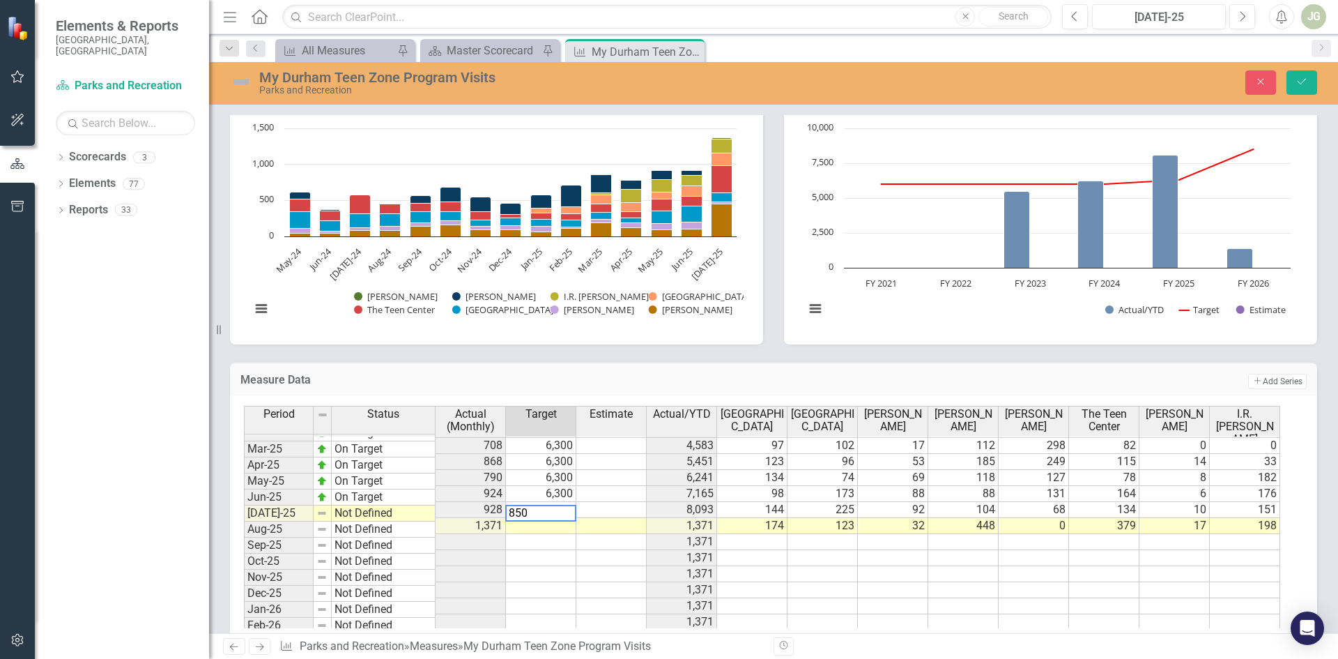
type textarea "8500"
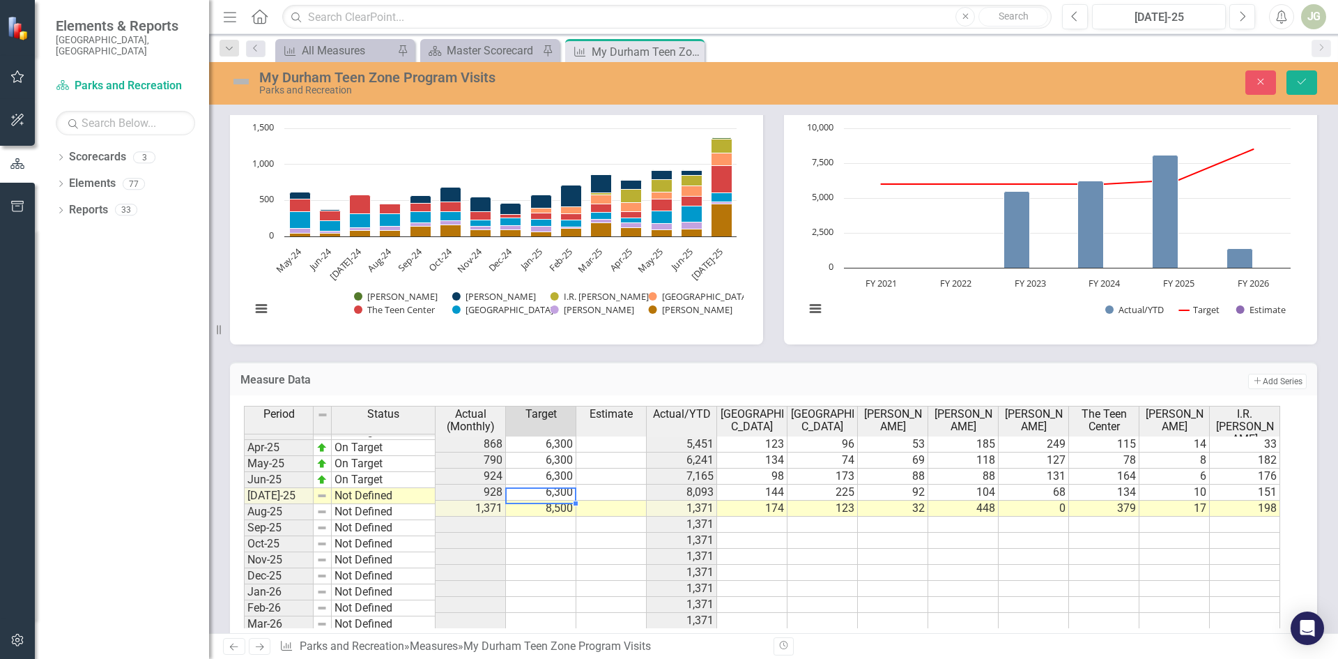
scroll to position [384, 0]
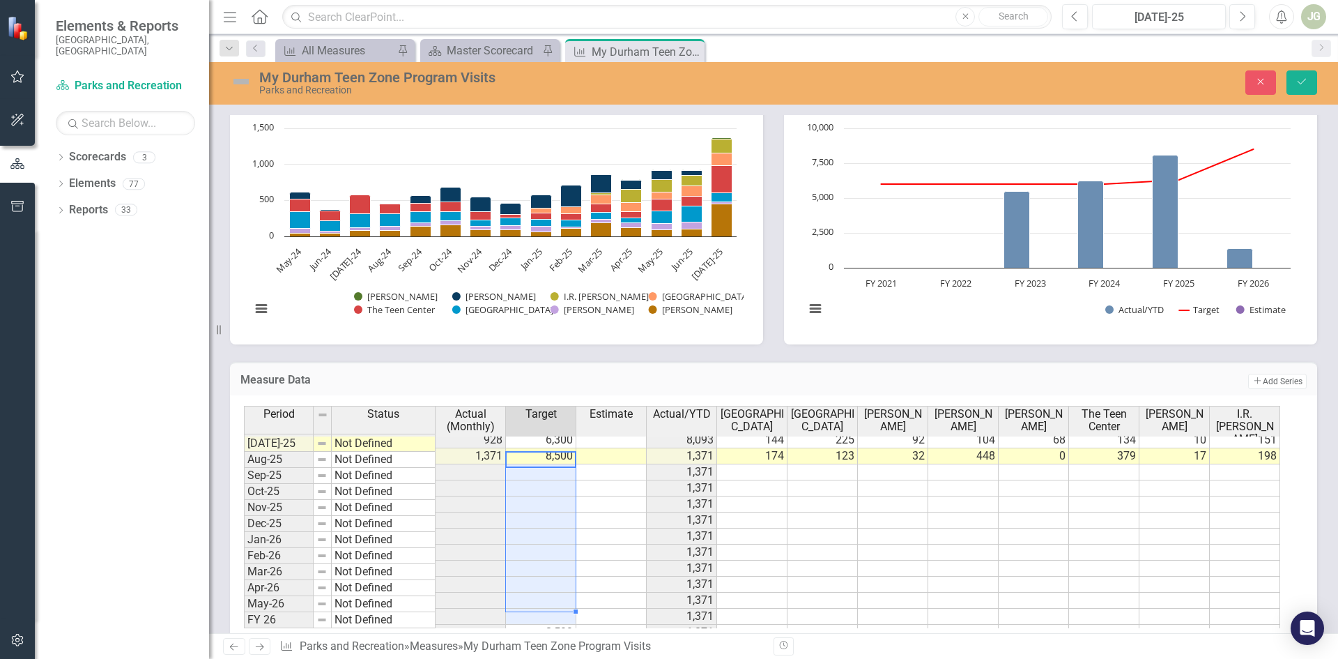
drag, startPoint x: 556, startPoint y: 433, endPoint x: 552, endPoint y: 571, distance: 138.1
click at [552, 571] on tbody "Jun-24 On Target 368 6,000 6,220 0 145 34 40 14 135 0 0 [DATE]-24 On Target 576…" at bounding box center [762, 440] width 1037 height 402
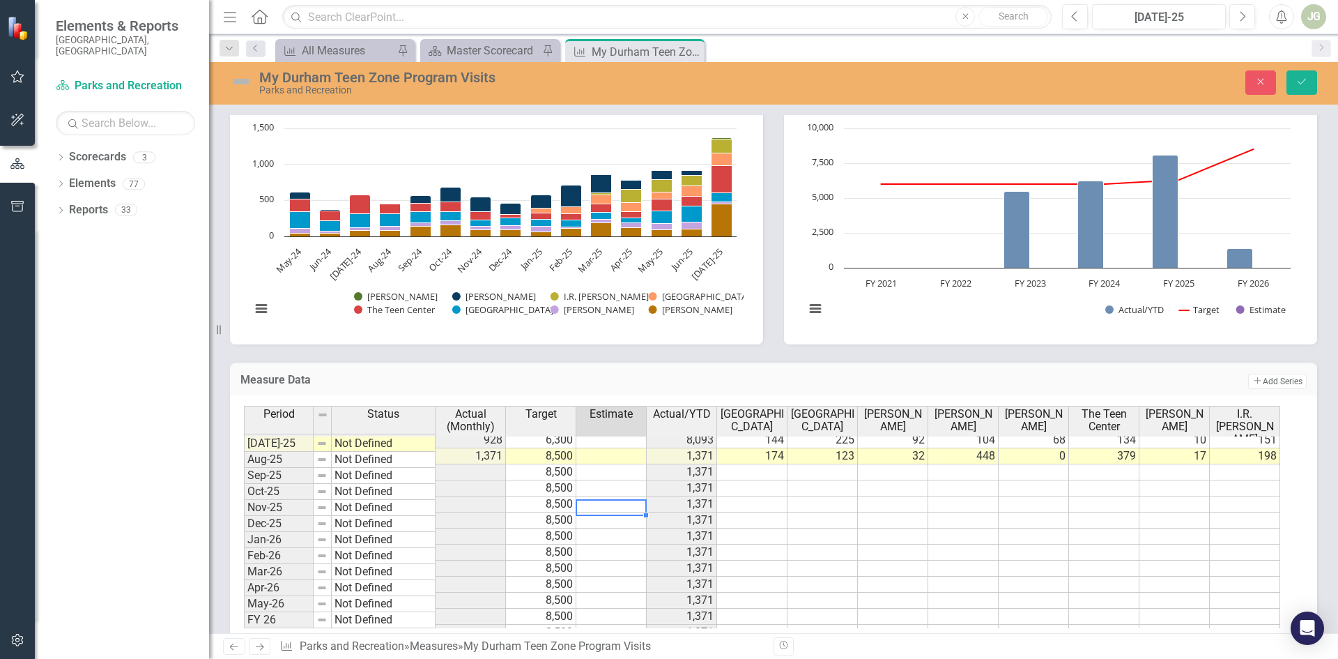
click at [244, 487] on div "Period Status Actual (Monthly) Target Estimate Actual/YTD [GEOGRAPHIC_DATA] [GE…" at bounding box center [244, 419] width 0 height 443
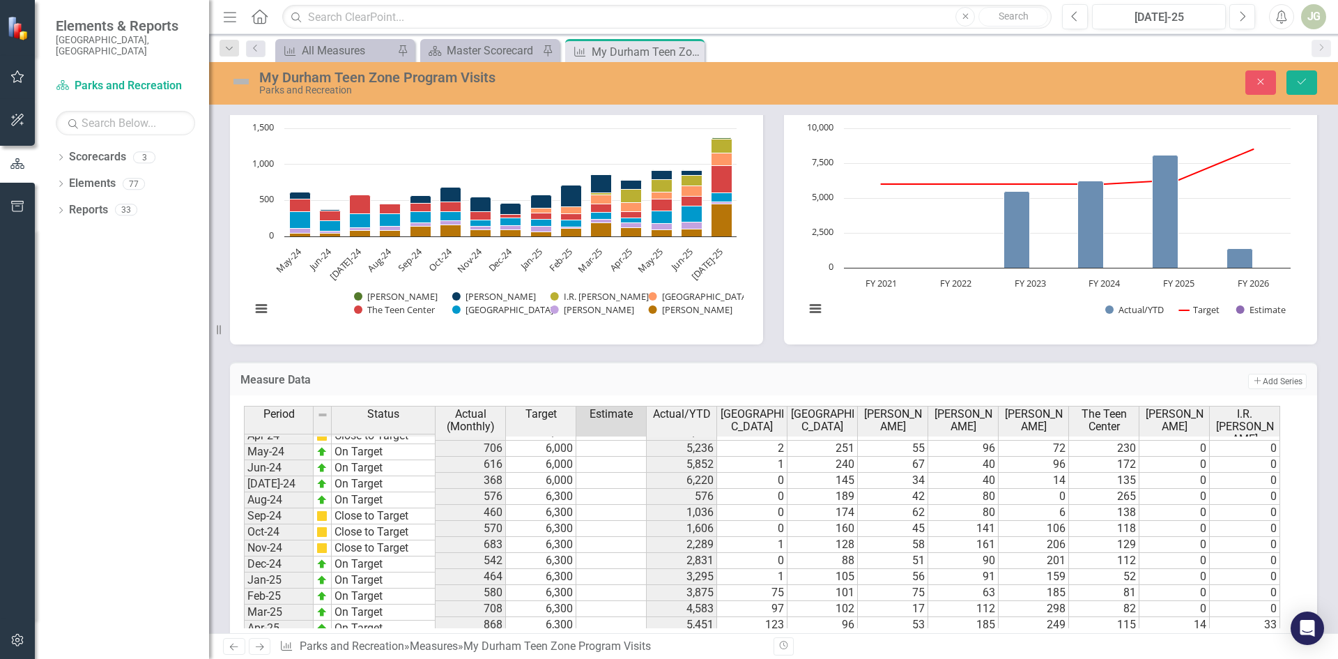
scroll to position [236, 0]
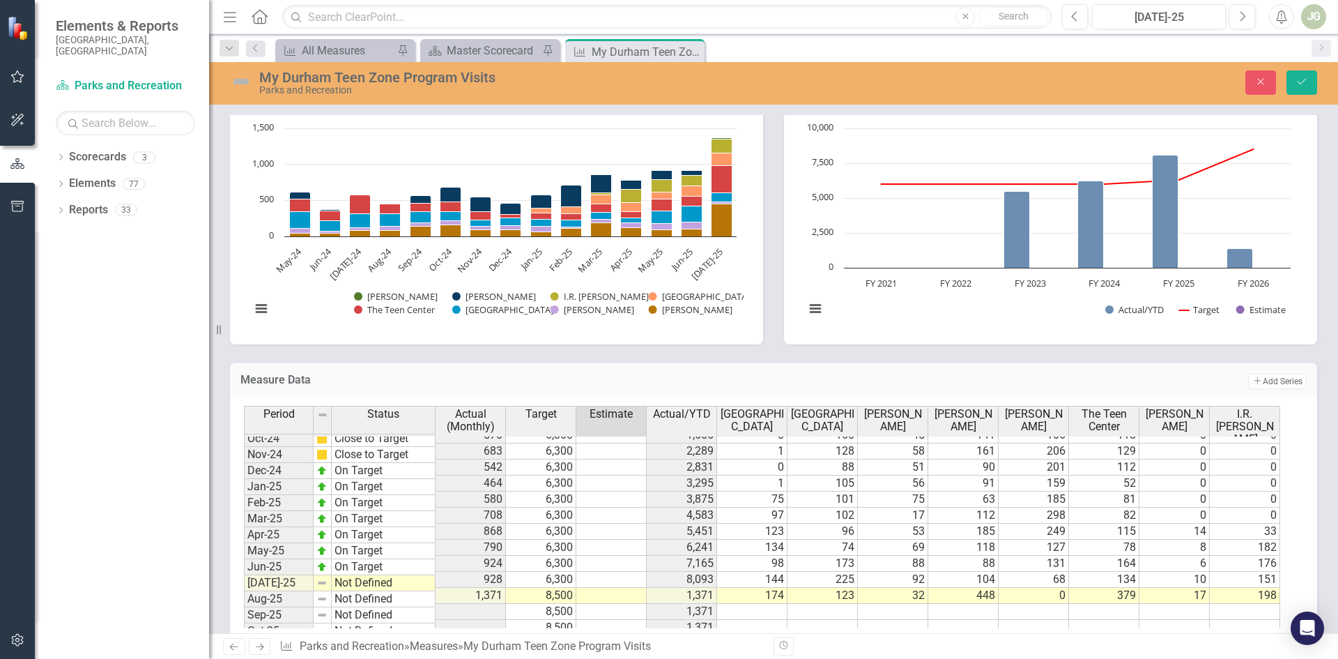
click at [242, 79] on img at bounding box center [241, 81] width 22 height 22
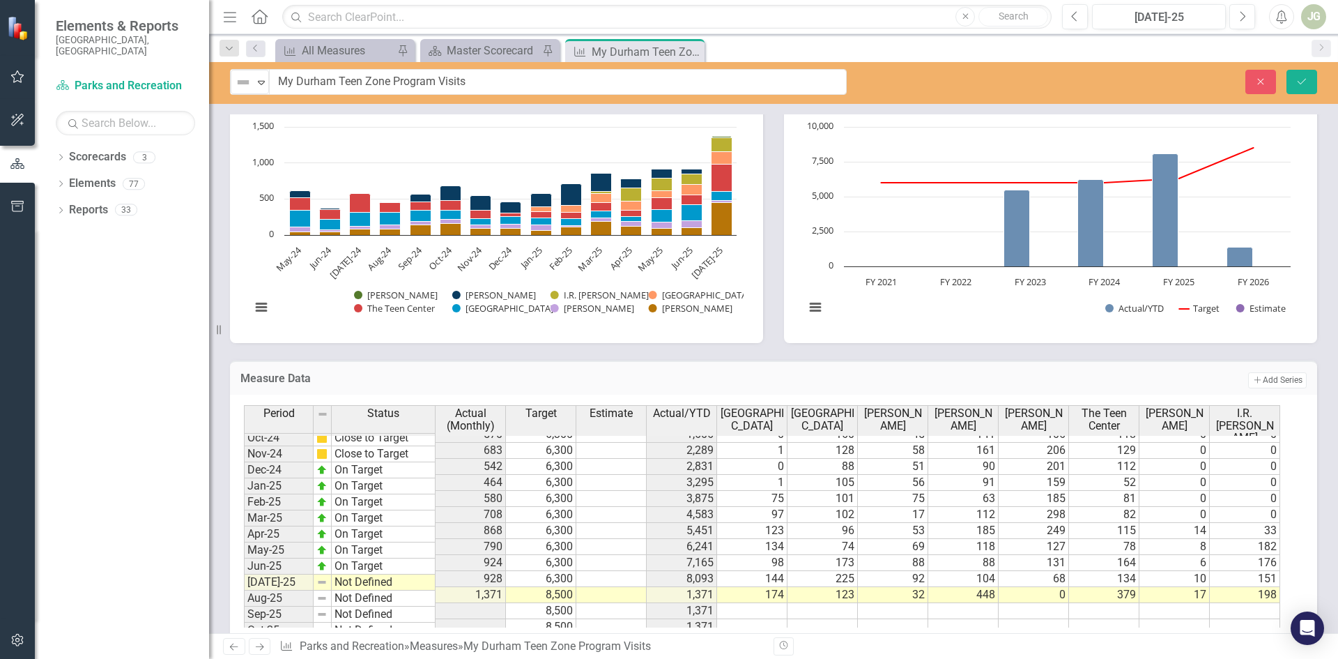
click at [242, 79] on img at bounding box center [243, 82] width 17 height 17
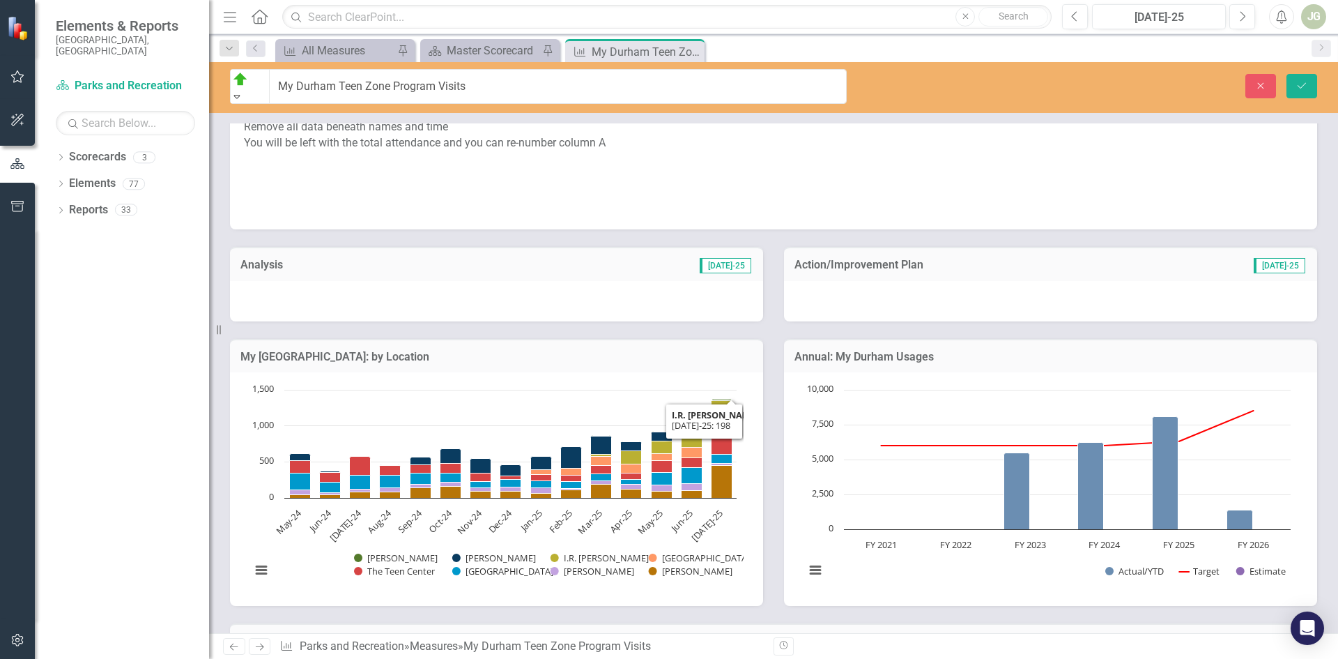
scroll to position [602, 0]
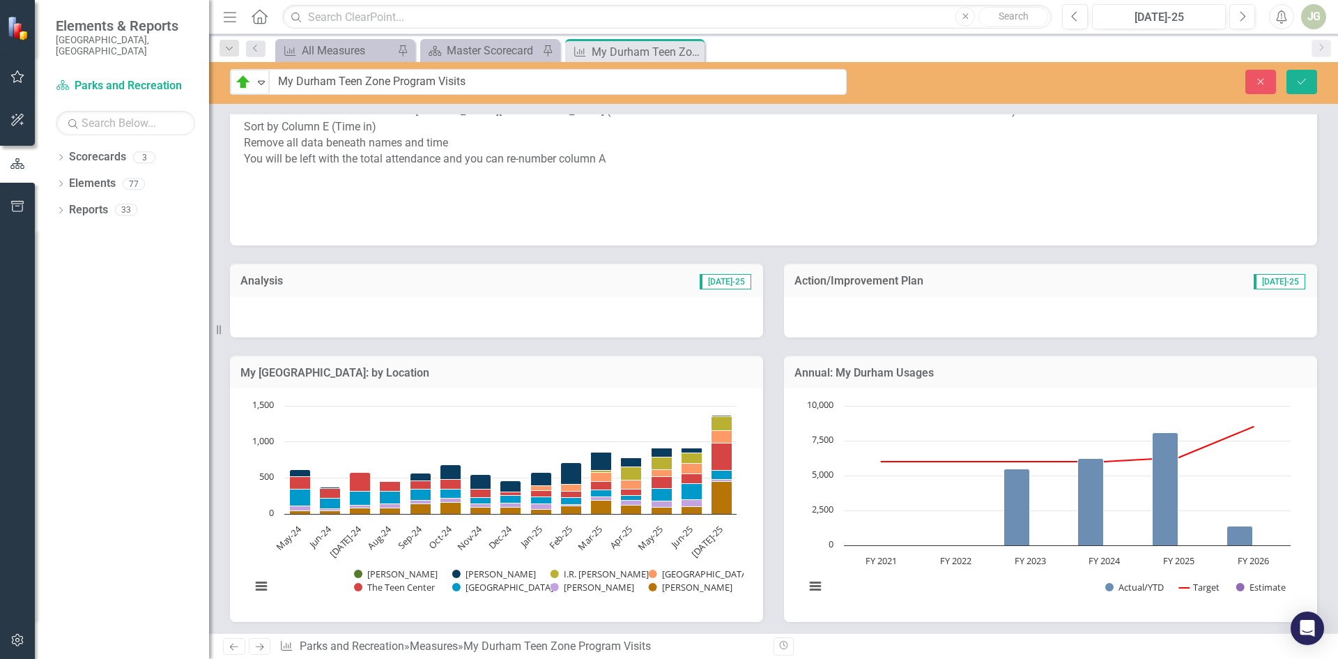
click at [390, 297] on div at bounding box center [496, 317] width 533 height 40
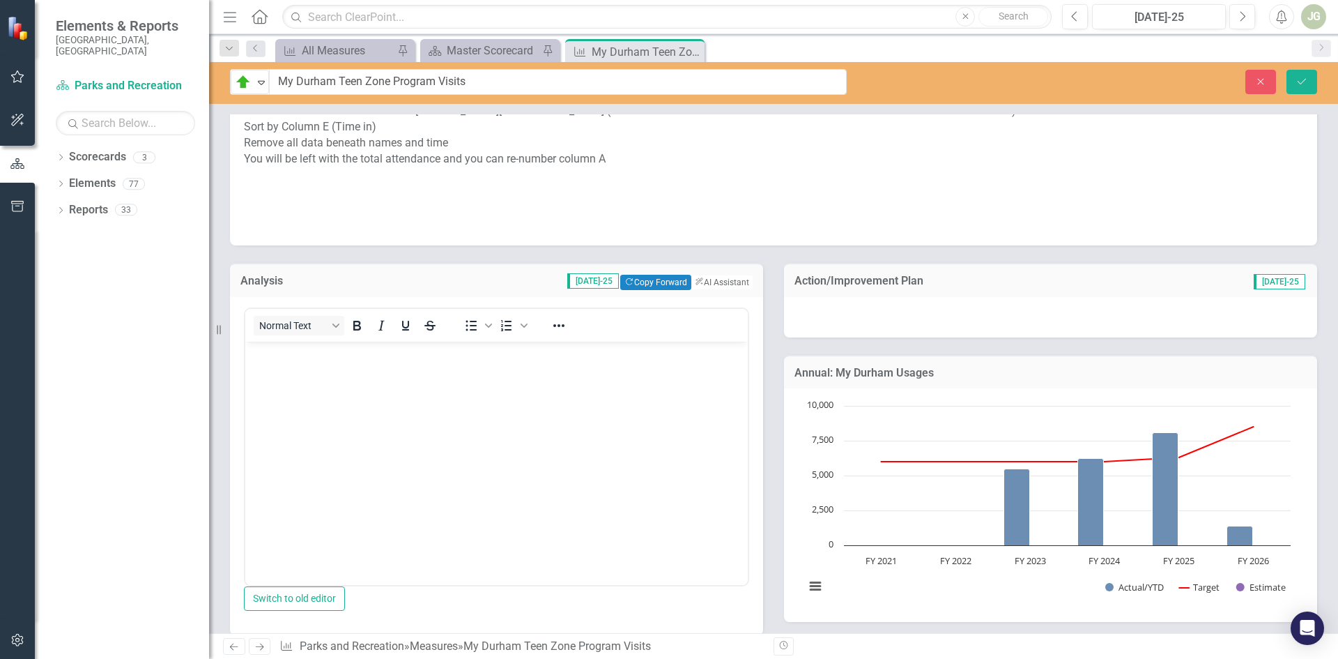
scroll to position [0, 0]
click at [637, 275] on button "Copy Forward Copy Forward" at bounding box center [655, 282] width 70 height 15
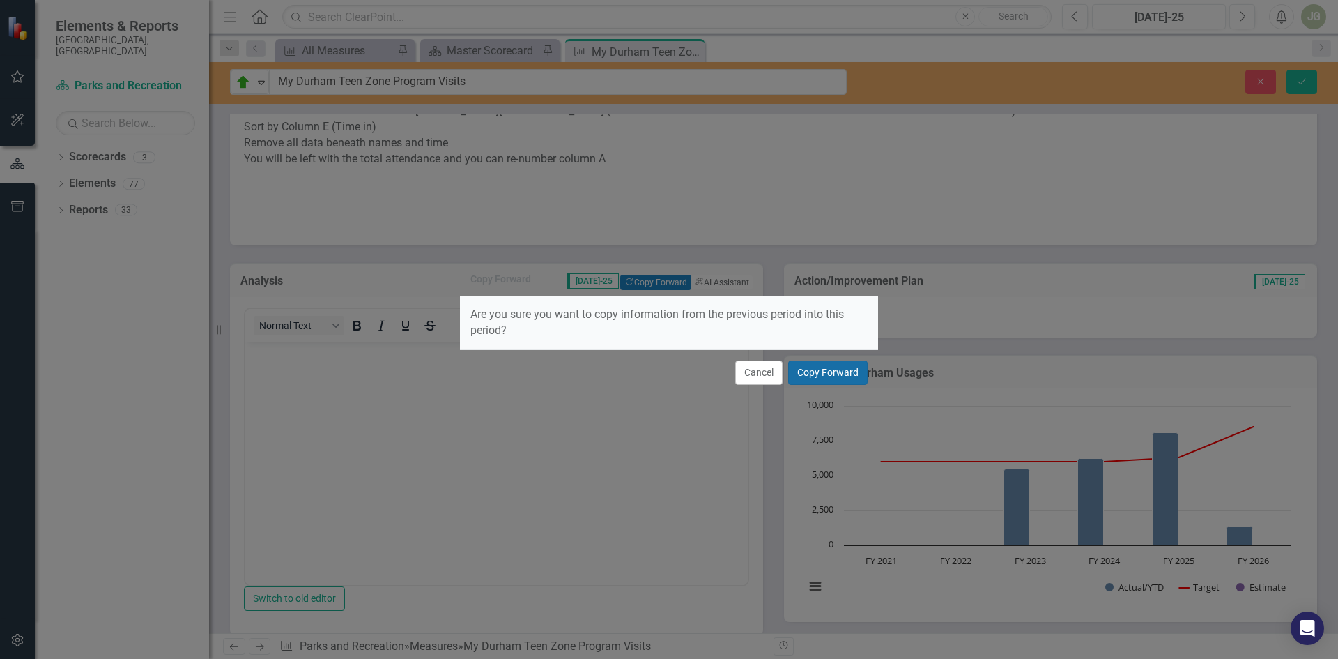
click at [835, 373] on button "Copy Forward" at bounding box center [827, 372] width 79 height 24
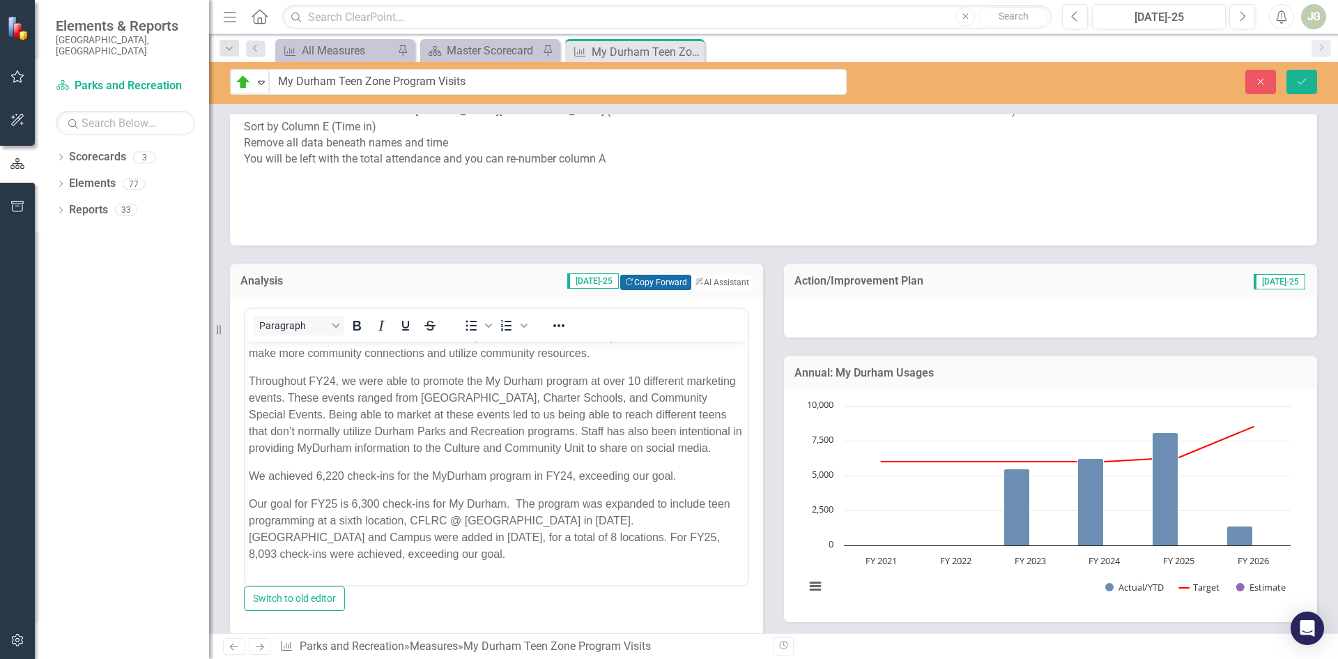
scroll to position [70, 0]
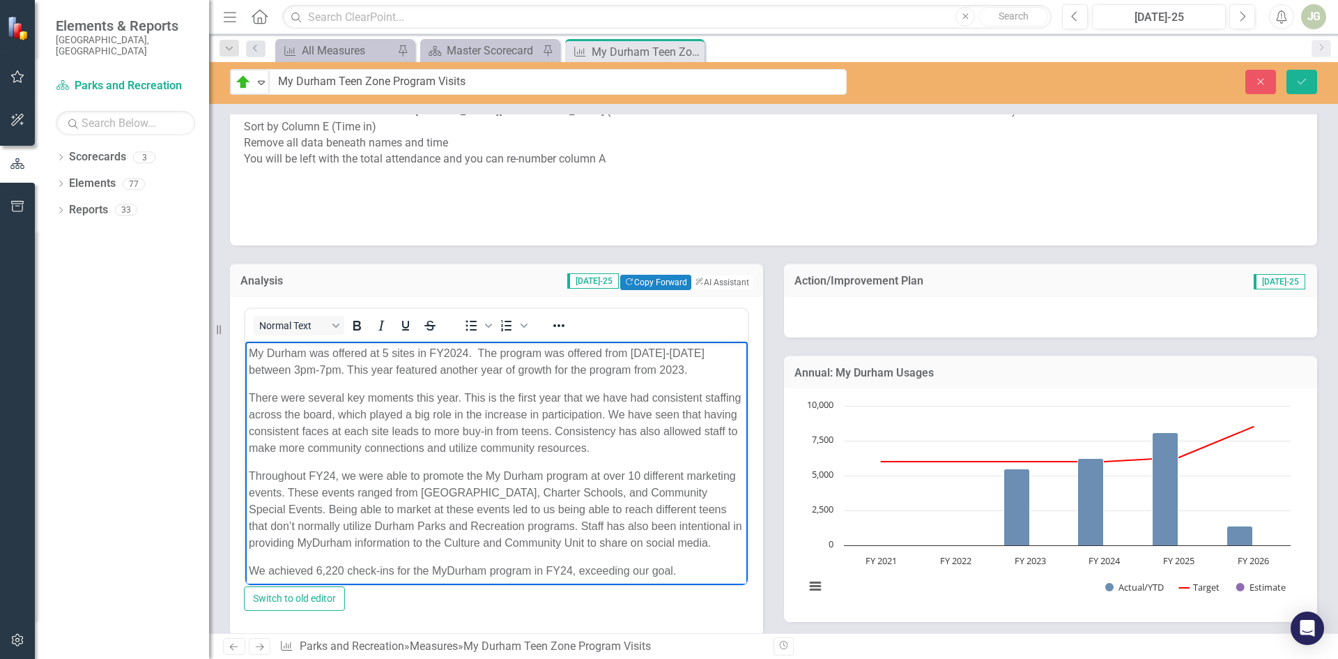
drag, startPoint x: 363, startPoint y: 558, endPoint x: 466, endPoint y: 355, distance: 228.2
click at [466, 355] on body "My Durham was offered at 5 sites in FY2024. The program was offered from [DATE]…" at bounding box center [496, 534] width 503 height 386
drag, startPoint x: 466, startPoint y: 415, endPoint x: 480, endPoint y: 365, distance: 52.3
click at [466, 414] on p "There were several key moments this year. This is the first year that we have h…" at bounding box center [497, 422] width 496 height 67
click at [460, 421] on p "There were several key moments this year. This is the first year that we have h…" at bounding box center [497, 422] width 496 height 67
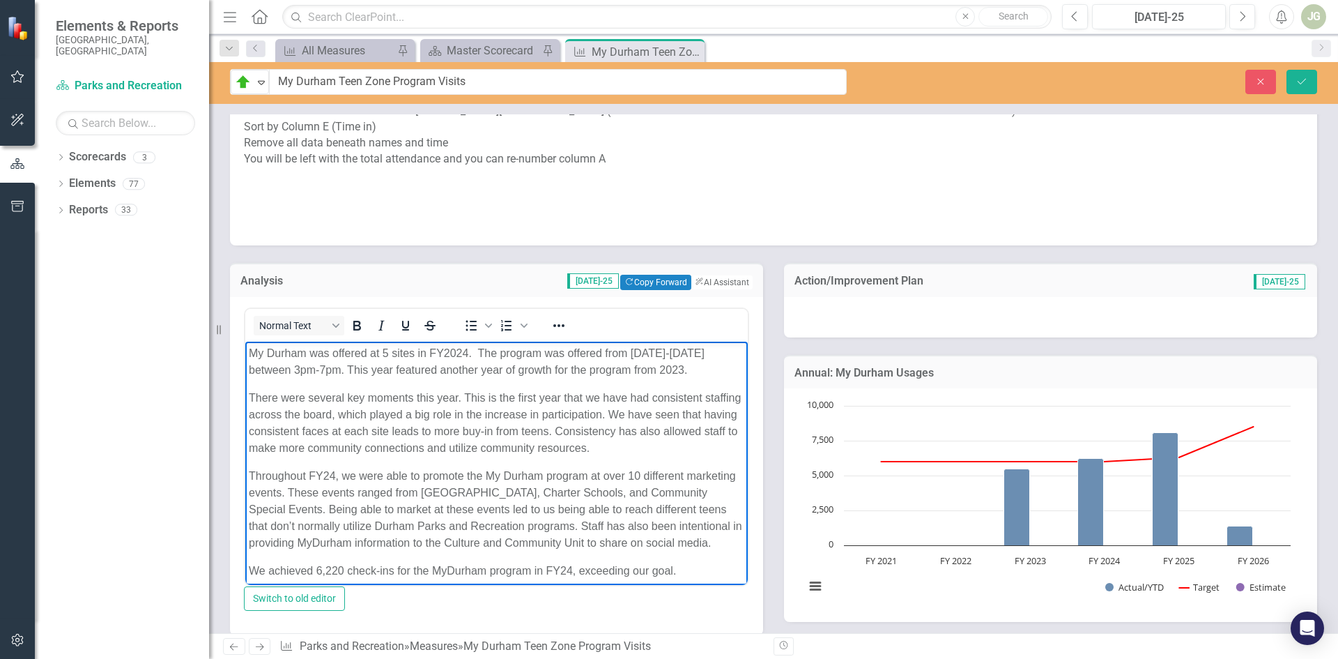
click at [467, 353] on p "My Durham was offered at 5 sites in FY2024. The program was offered from [DATE]…" at bounding box center [497, 360] width 496 height 33
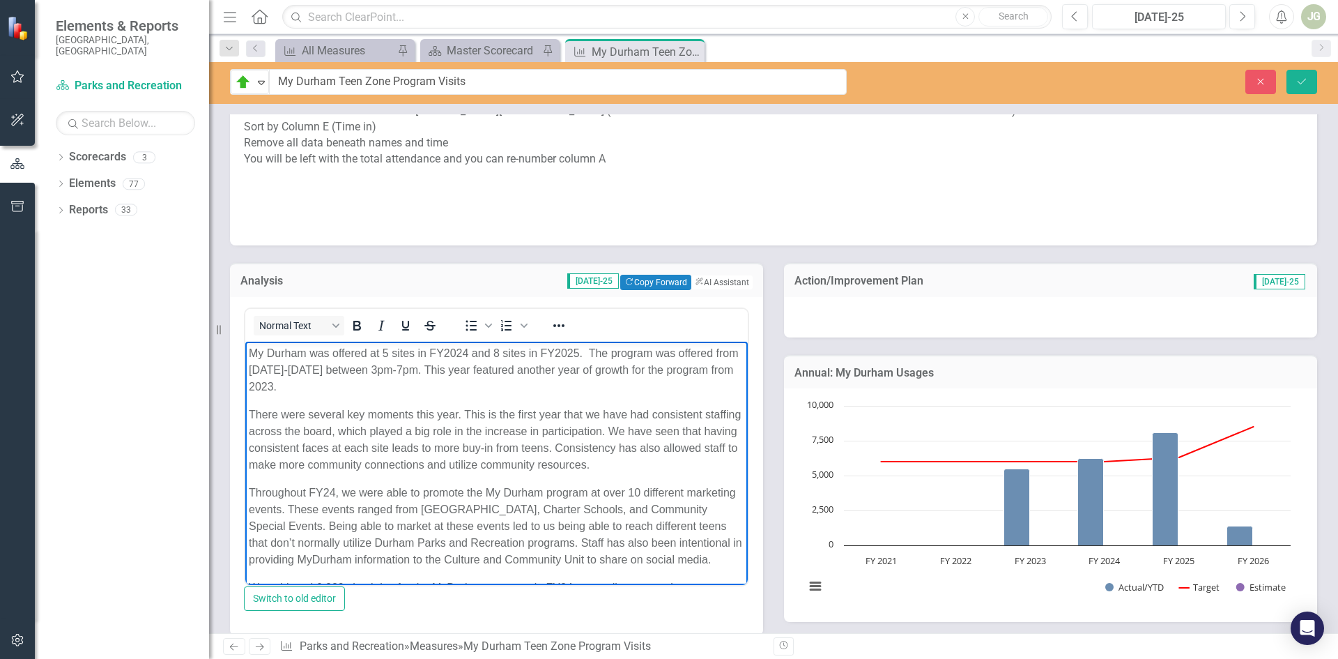
click at [526, 399] on body "My Durham was offered at 5 sites in FY2024 and 8 sites in FY2025. The program w…" at bounding box center [496, 542] width 503 height 403
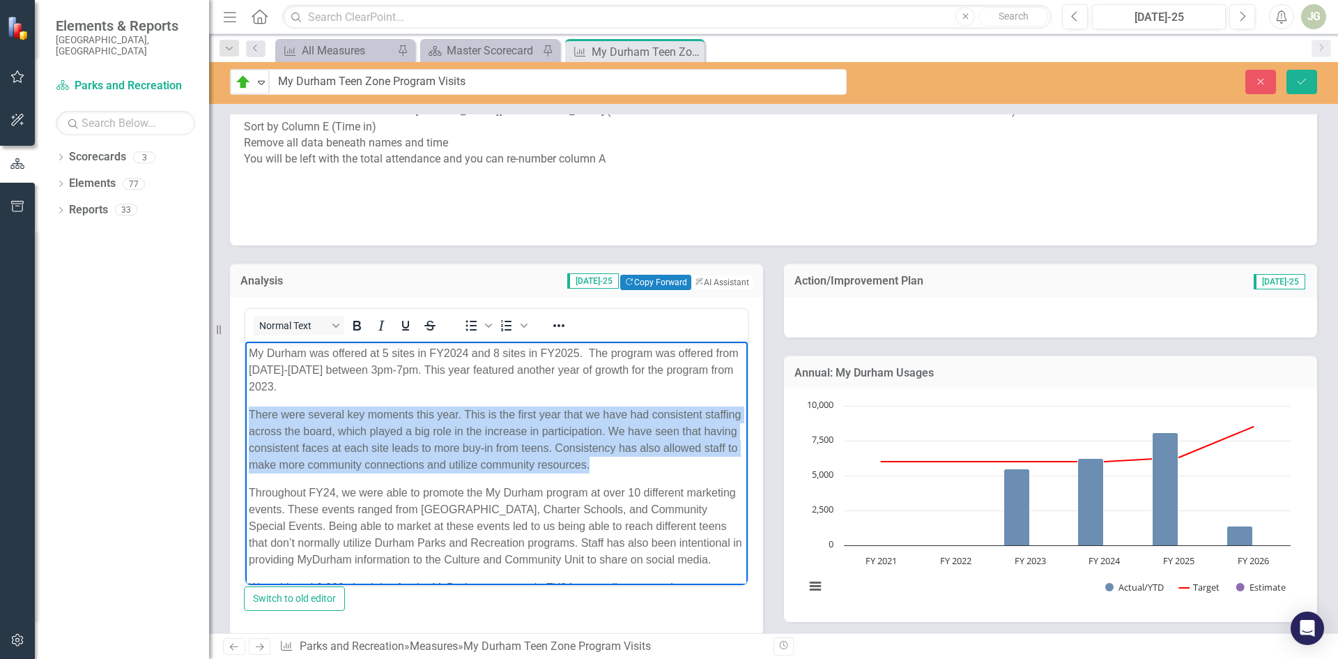
drag, startPoint x: 673, startPoint y: 464, endPoint x: 251, endPoint y: 408, distance: 425.3
click at [251, 408] on p "There were several key moments this year. This is the first year that we have h…" at bounding box center [497, 439] width 496 height 67
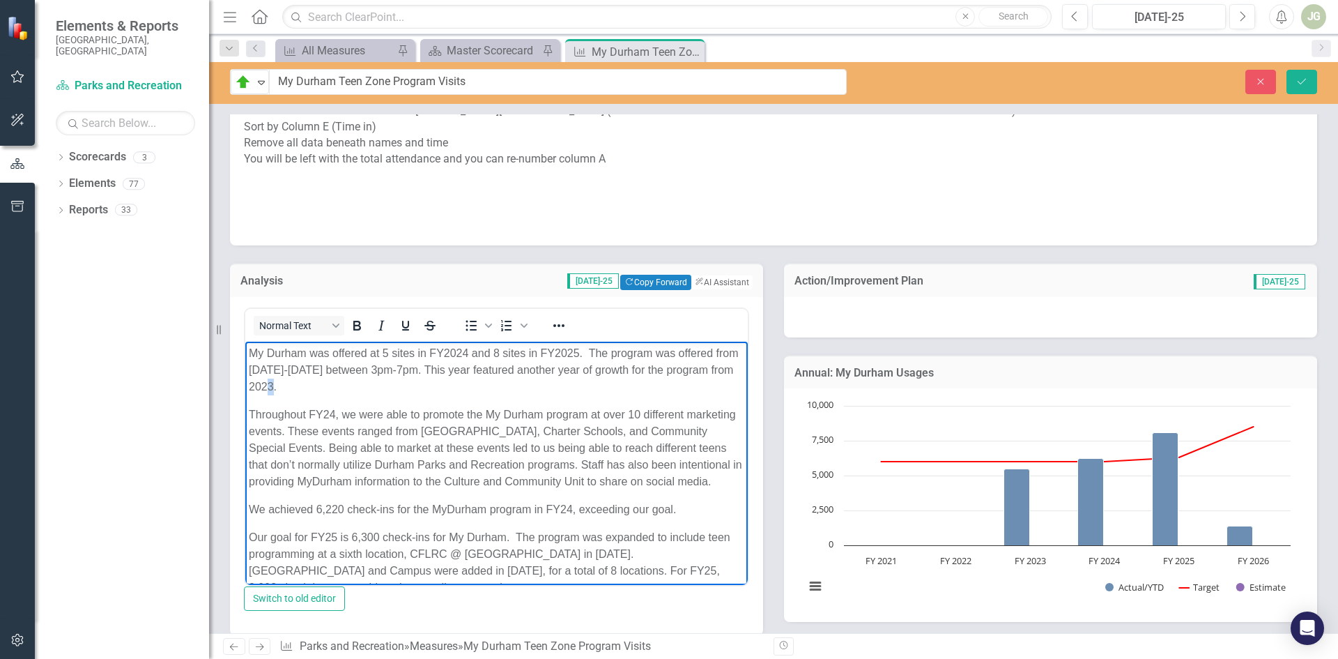
click at [336, 383] on p "My Durham was offered at 5 sites in FY2024 and 8 sites in FY2025. The program w…" at bounding box center [497, 369] width 496 height 50
drag, startPoint x: 328, startPoint y: 497, endPoint x: 247, endPoint y: 413, distance: 116.8
click at [247, 413] on body "My Durham was offered at 5 sites in FY2024 and 8 sites in FY2025. The program w…" at bounding box center [496, 503] width 503 height 325
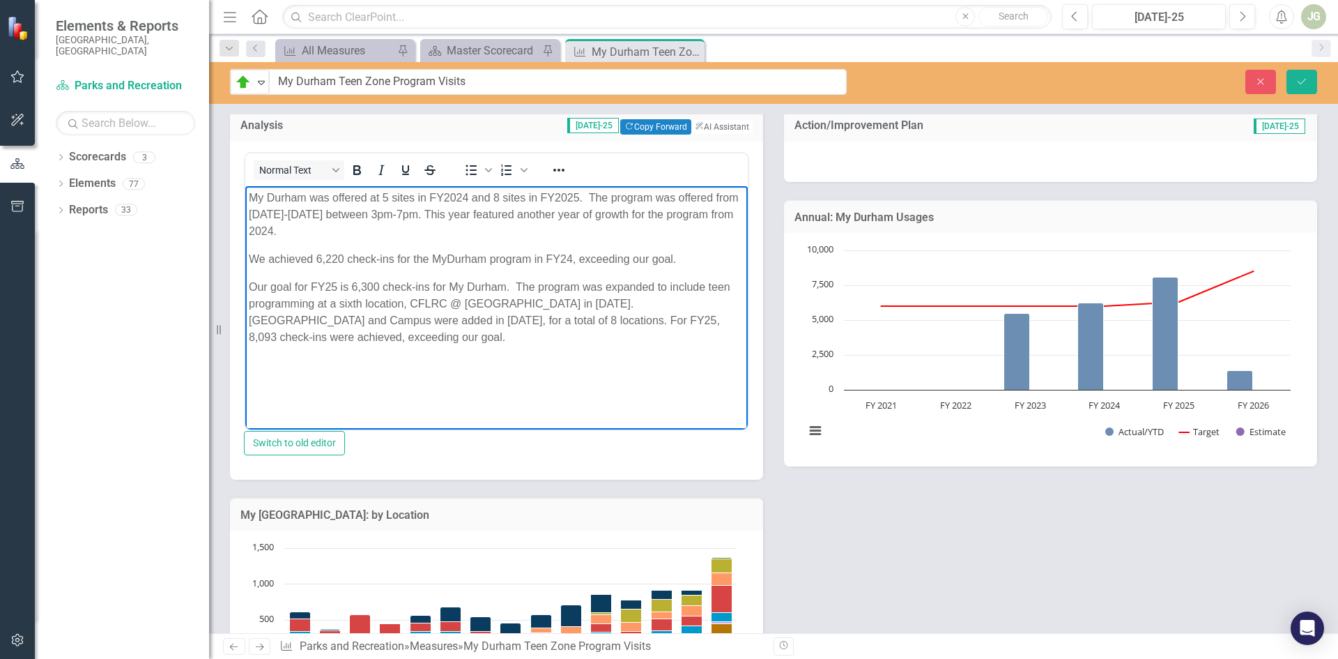
scroll to position [672, 0]
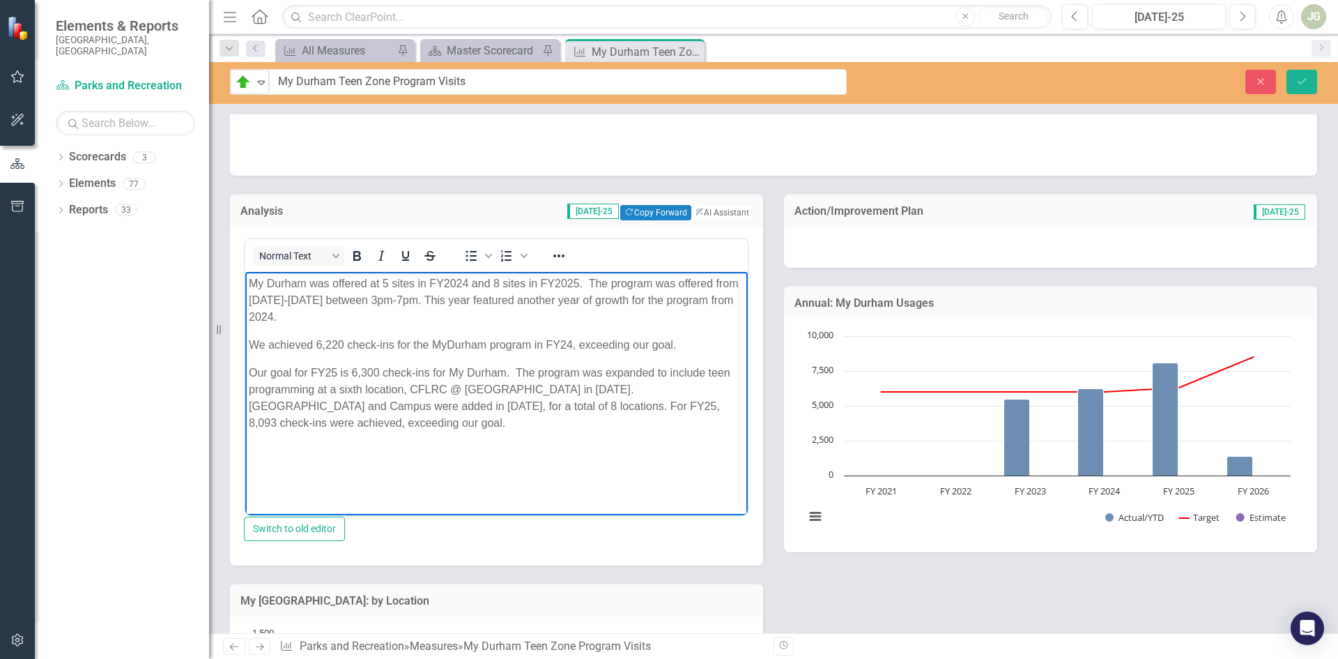
click at [572, 344] on p "We achieved 6,220 check-ins for the MyDurham program in FY24, exceeding our goa…" at bounding box center [497, 344] width 496 height 17
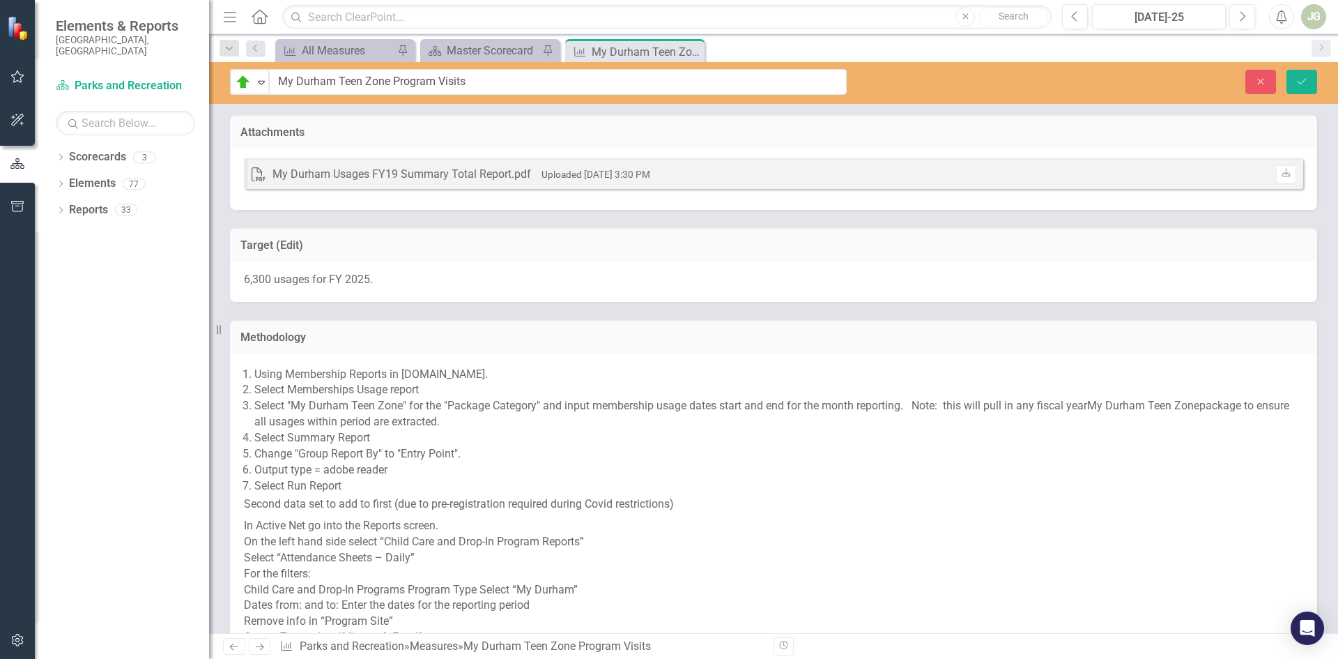
scroll to position [672, 0]
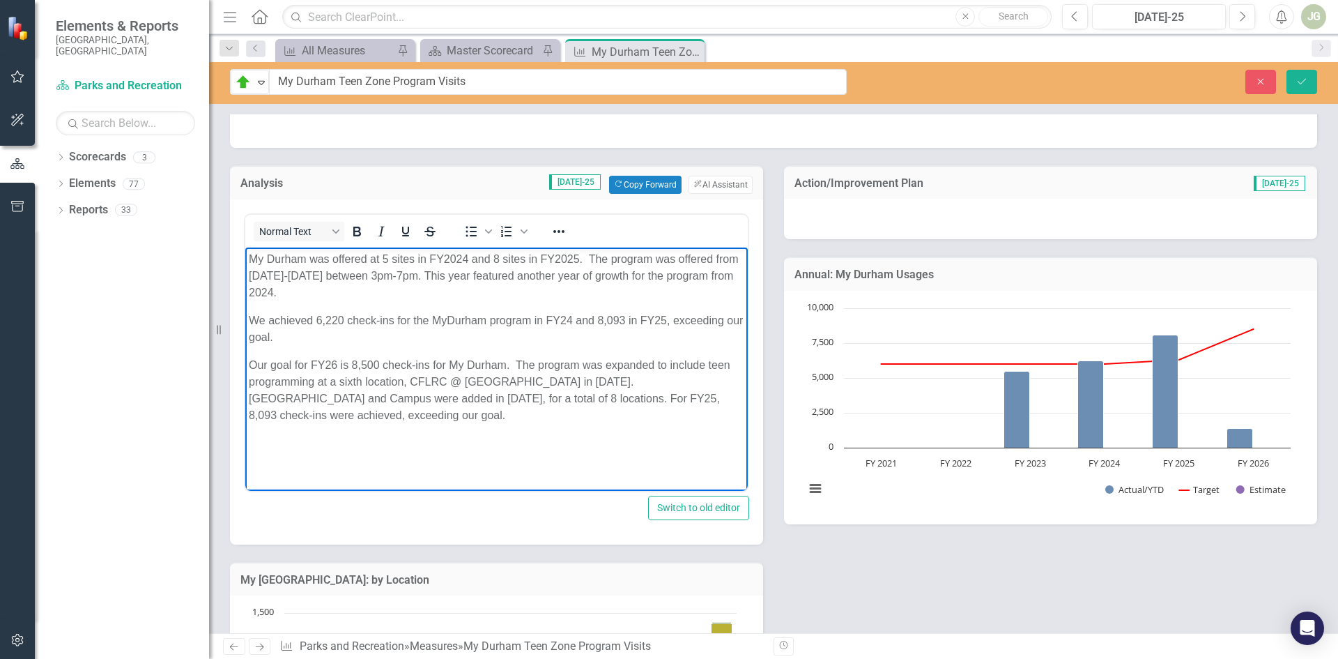
click at [485, 431] on body "My Durham was offered at 5 sites in FY2024 and 8 sites in FY2025. The program w…" at bounding box center [496, 370] width 503 height 247
drag, startPoint x: 311, startPoint y: 333, endPoint x: 490, endPoint y: 568, distance: 296.0
click at [245, 321] on html "My Durham was offered at 5 sites in FY2024 and 8 sites in FY2025. The program w…" at bounding box center [496, 370] width 503 height 247
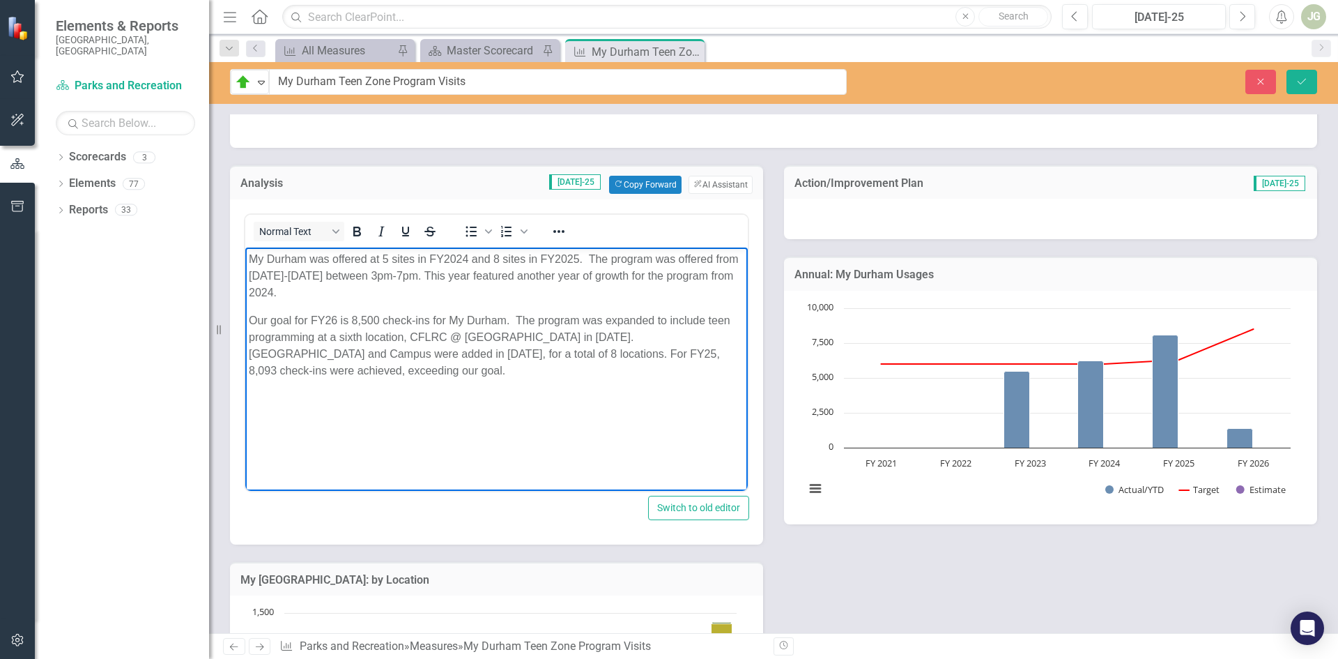
click at [491, 379] on body "My Durham was offered at 5 sites in FY2024 and 8 sites in FY2025. The program w…" at bounding box center [496, 351] width 503 height 209
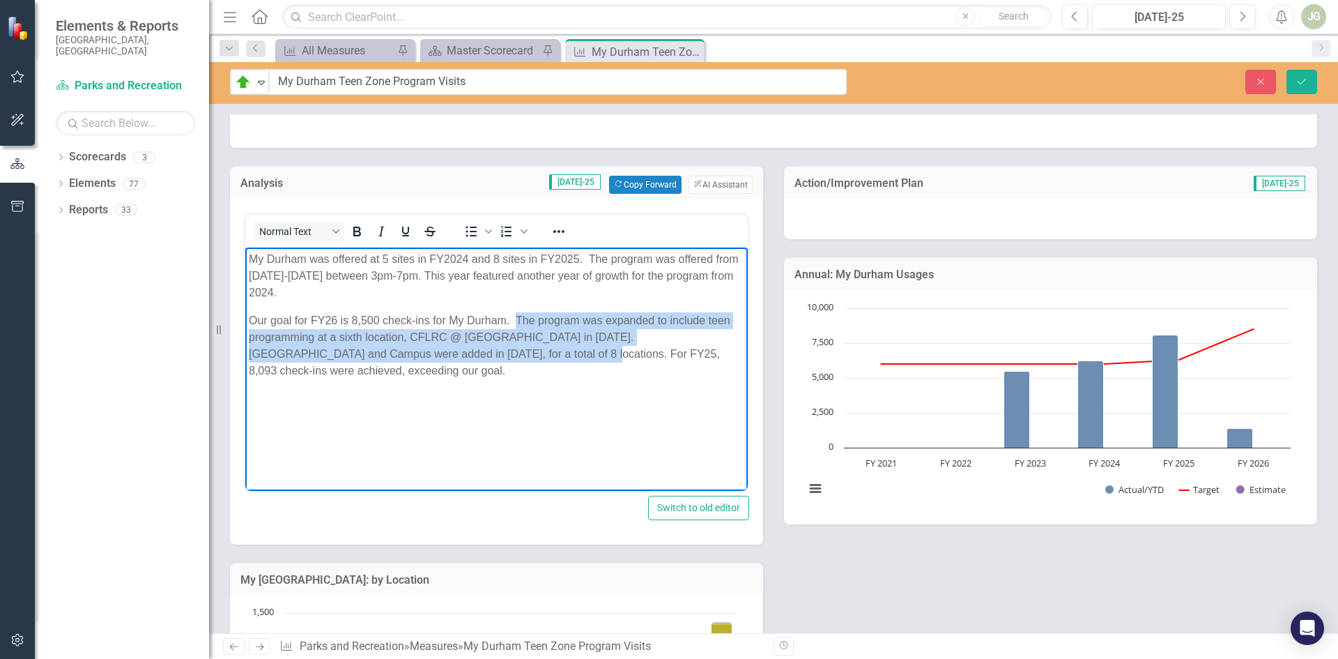
drag, startPoint x: 516, startPoint y: 317, endPoint x: 479, endPoint y: 355, distance: 52.7
click at [479, 355] on p "Our goal for FY26 is 8,500 check-ins for My Durham. The program was expanded to…" at bounding box center [497, 345] width 496 height 67
copy p "The program was expanded to include teen programming at a sixth location, CFLRC…"
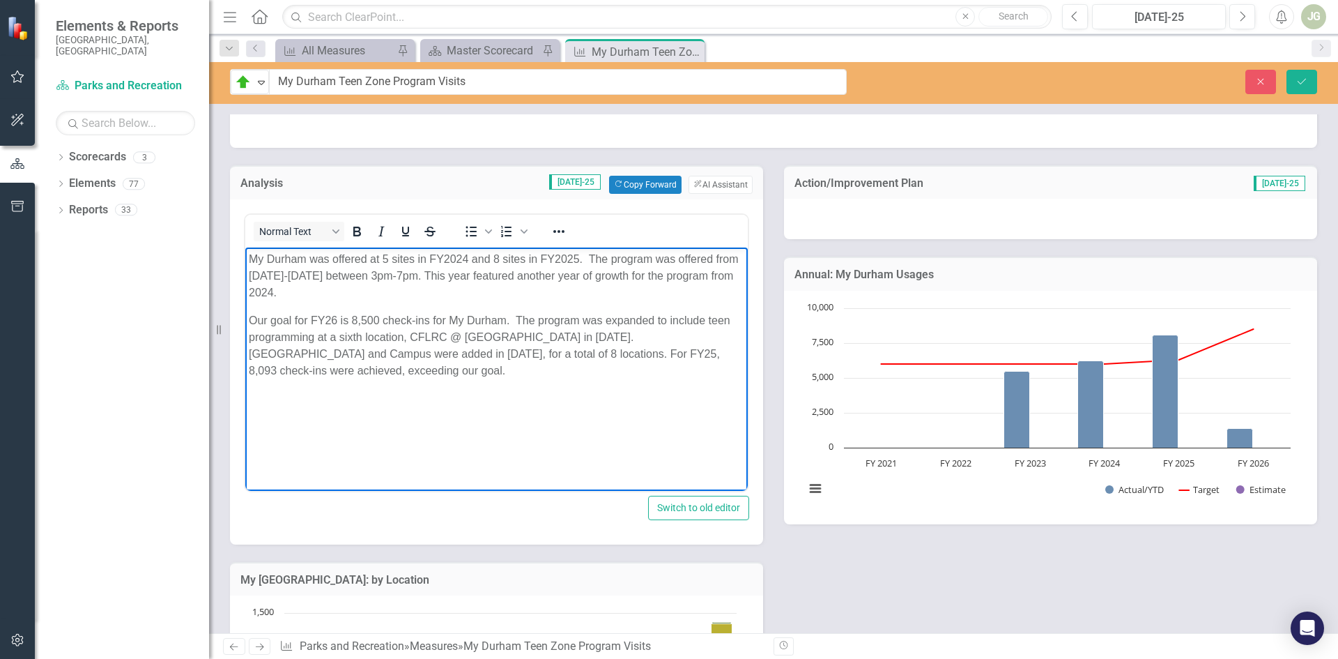
click at [540, 398] on p "Rich Text Area. Press ALT-0 for help." at bounding box center [497, 398] width 496 height 17
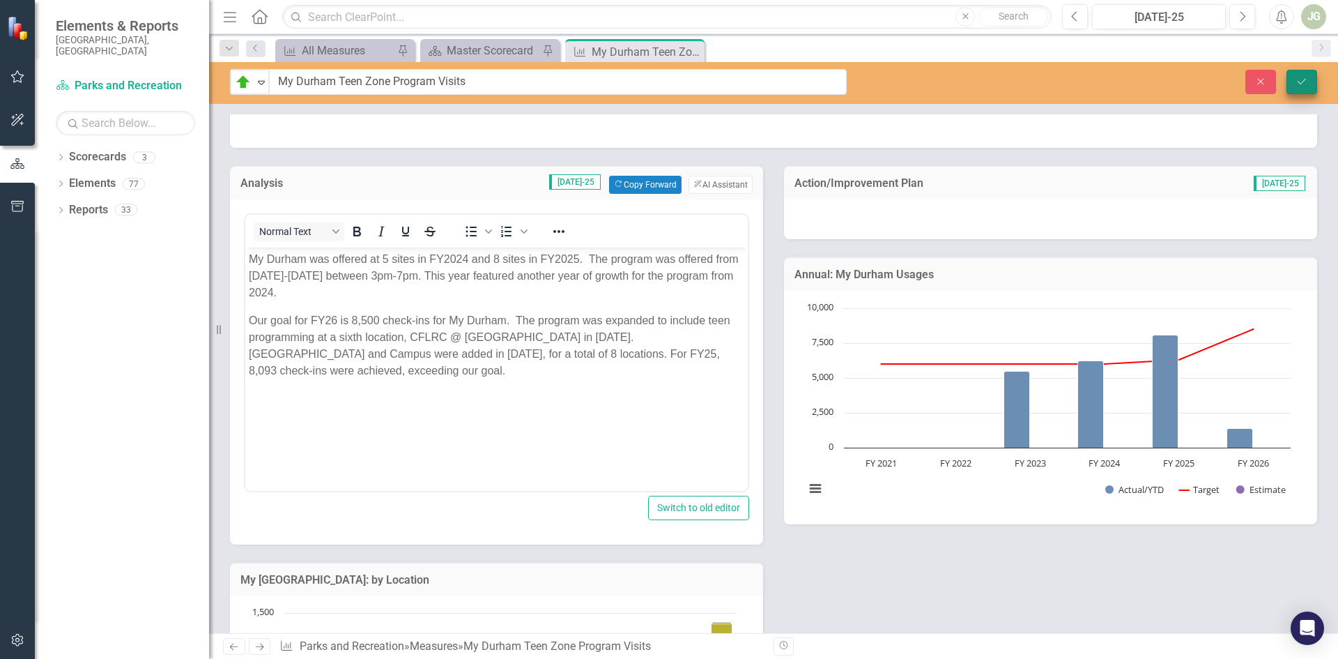
click at [1306, 82] on icon "Save" at bounding box center [1302, 82] width 13 height 10
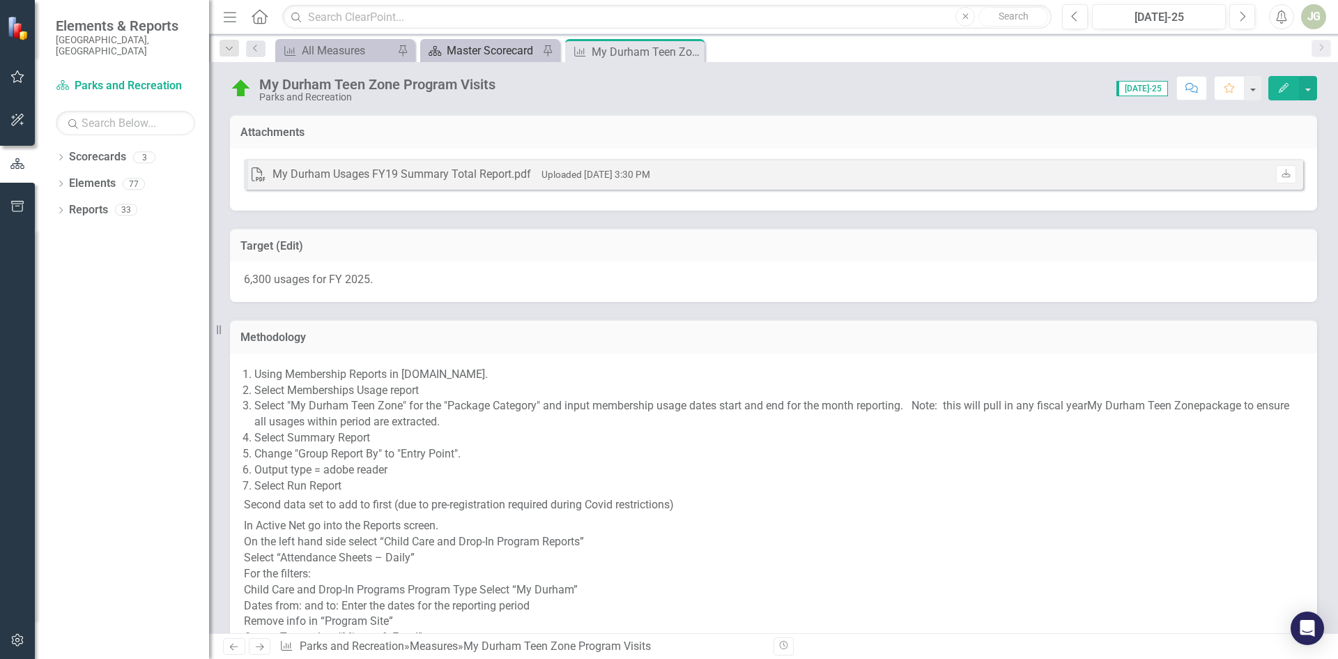
click at [495, 49] on div "Master Scorecard" at bounding box center [493, 50] width 92 height 17
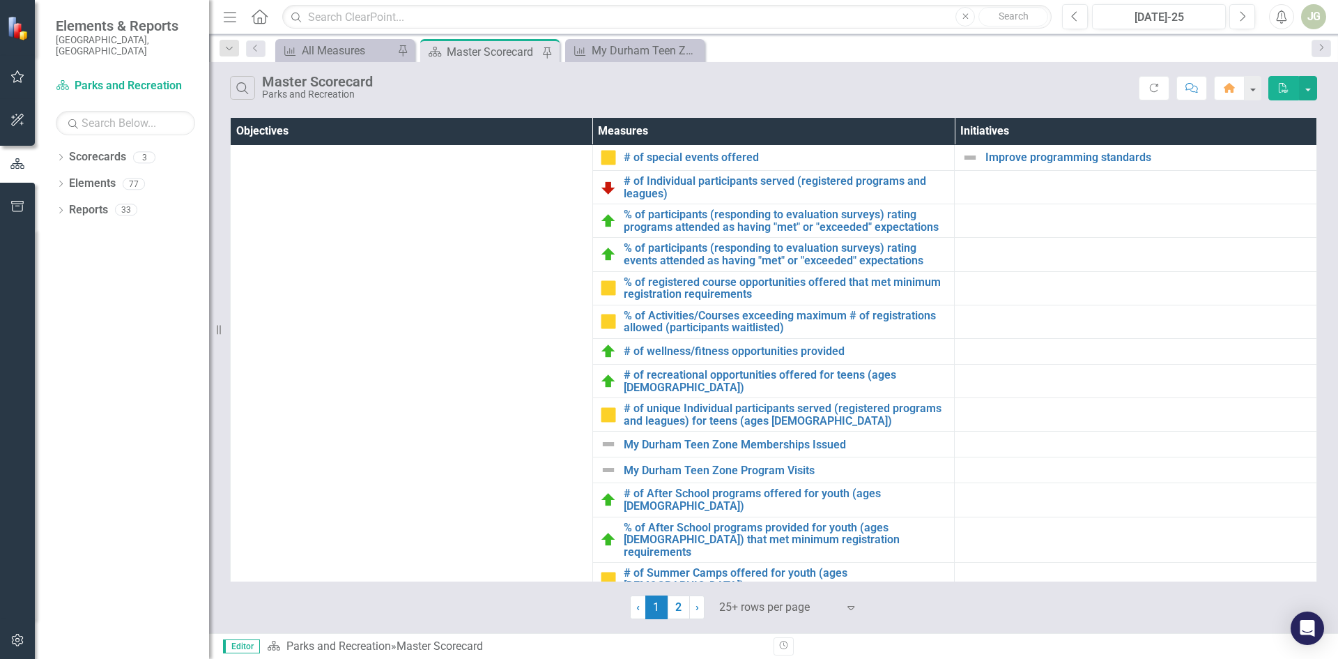
scroll to position [836, 0]
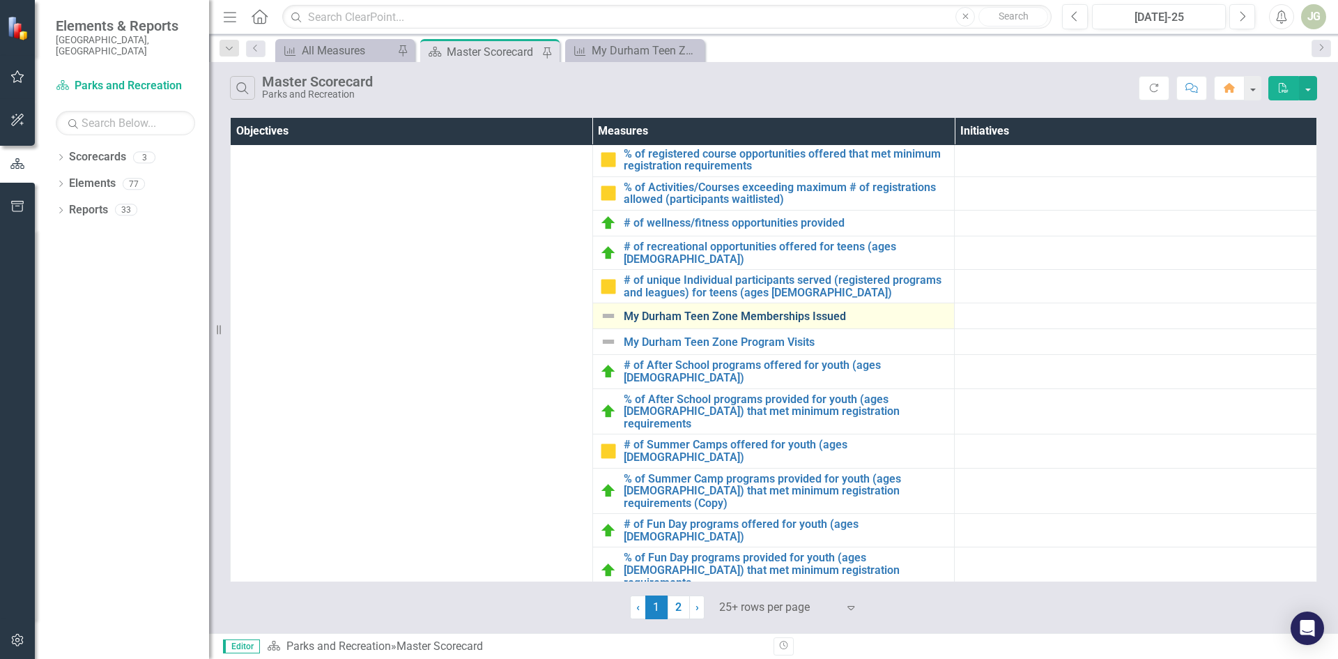
click at [752, 310] on link "My Durham Teen Zone Memberships Issued" at bounding box center [786, 316] width 324 height 13
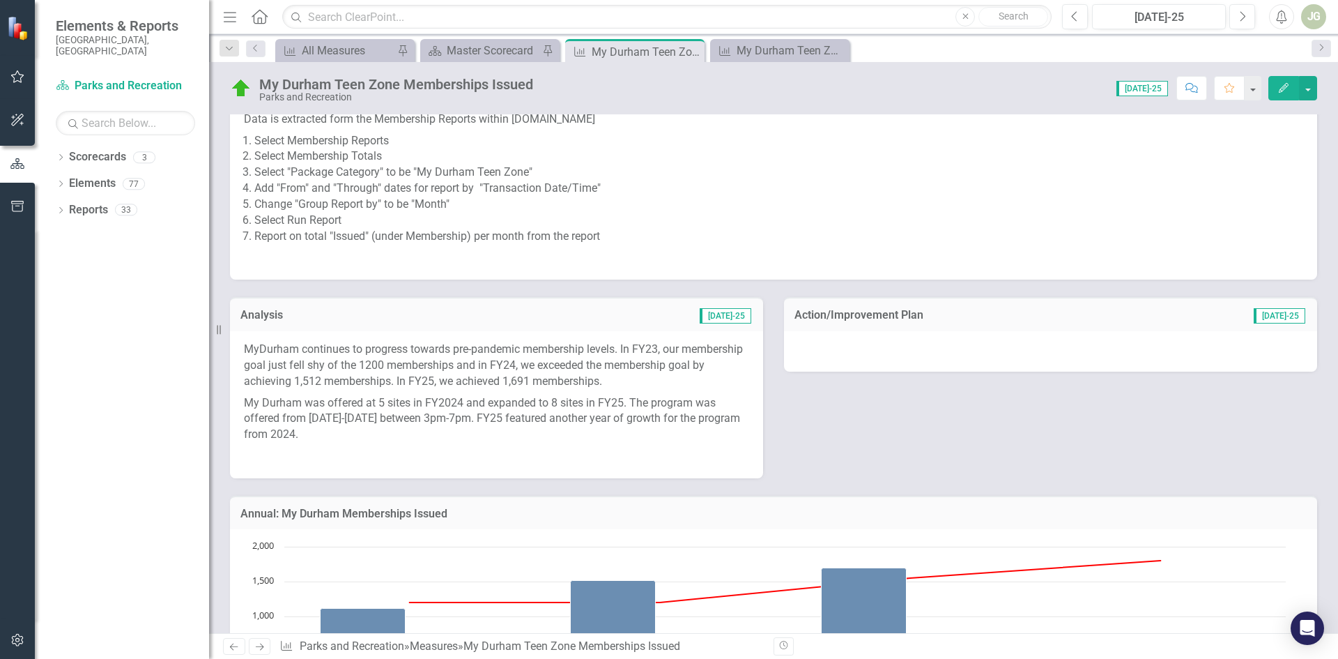
scroll to position [279, 0]
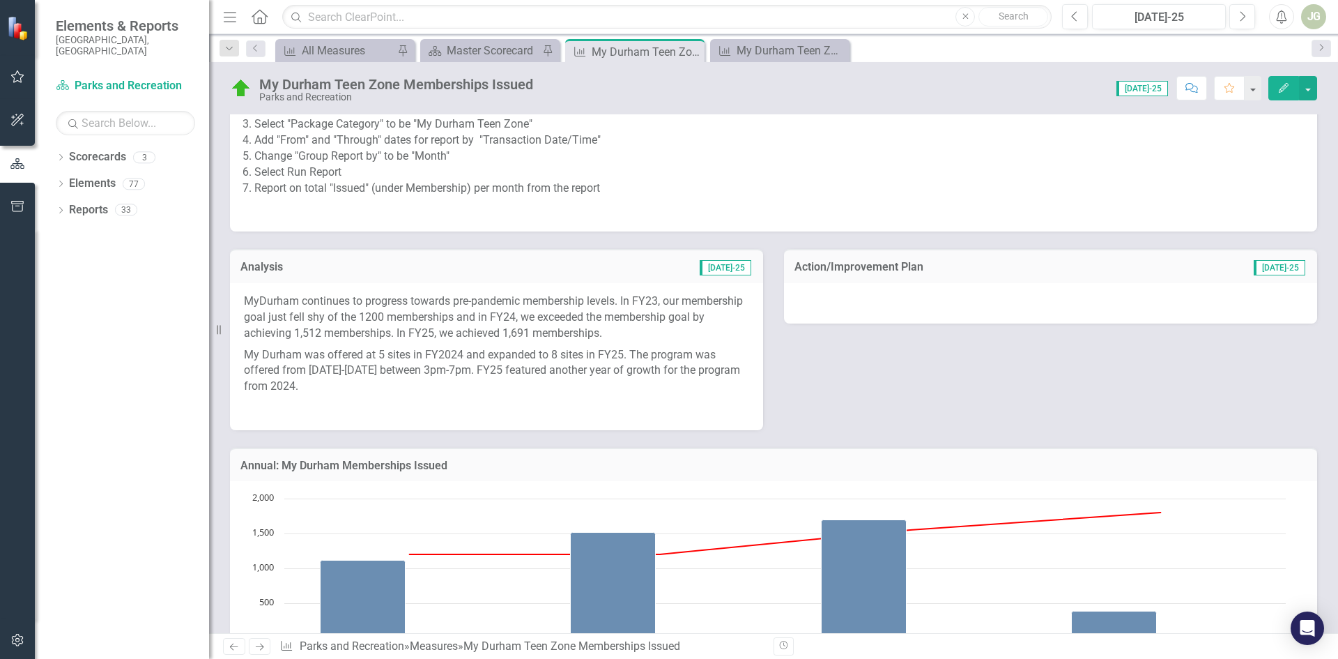
click at [415, 388] on p "My Durham was offered at 5 sites in FY2024 and expanded to 8 sites in FY25. The…" at bounding box center [496, 371] width 505 height 54
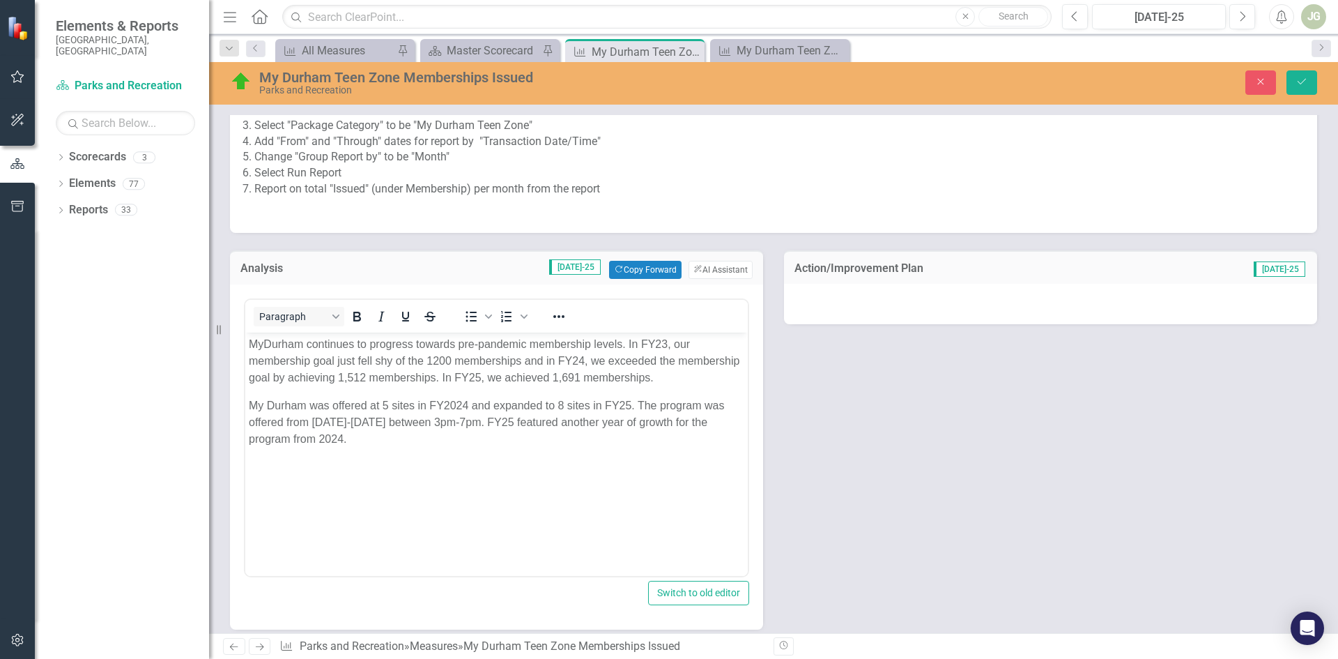
scroll to position [0, 0]
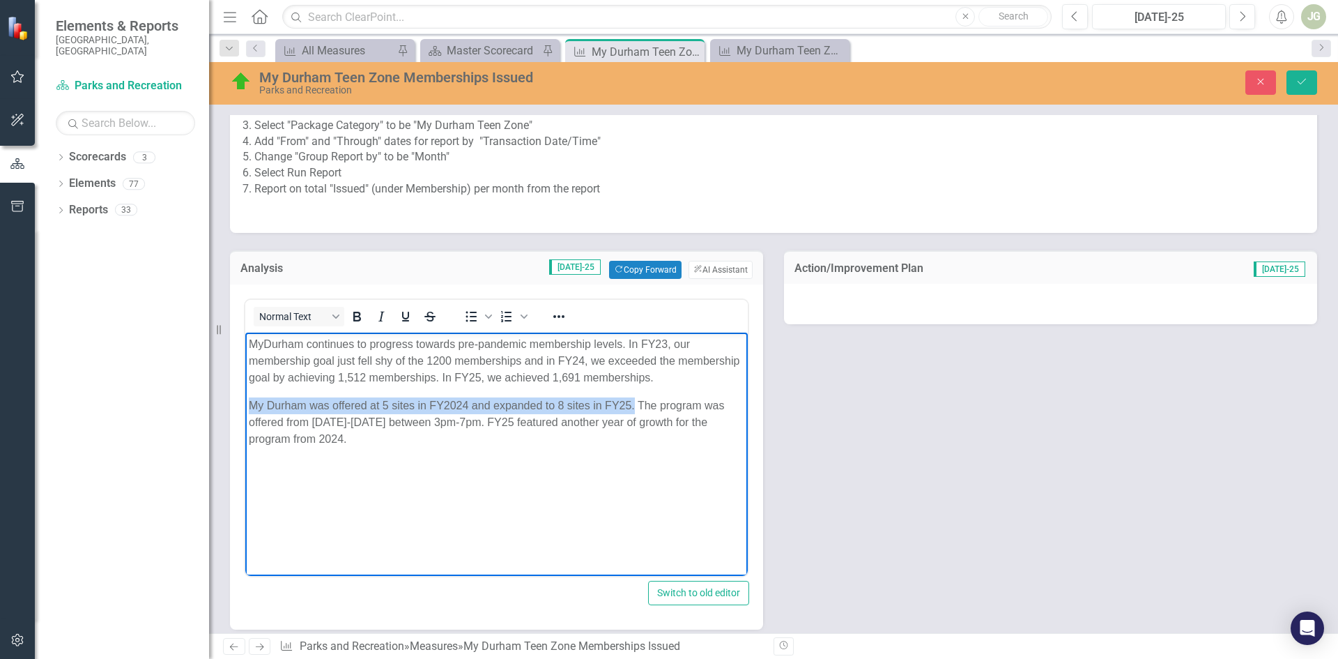
drag, startPoint x: 634, startPoint y: 404, endPoint x: 250, endPoint y: 403, distance: 384.8
click at [250, 403] on p "My Durham was offered at 5 sites in FY2024 and expanded to 8 sites in FY25. The…" at bounding box center [497, 422] width 496 height 50
click at [356, 391] on body "MyDurham continues to progress towards pre-pandemic membership levels. In FY23,…" at bounding box center [496, 436] width 503 height 209
click at [468, 402] on p "My Durham was offered at 5 sites in FY2024 and expanded to 8 sites in FY25. The…" at bounding box center [497, 422] width 496 height 50
drag, startPoint x: 634, startPoint y: 405, endPoint x: 482, endPoint y: 743, distance: 370.7
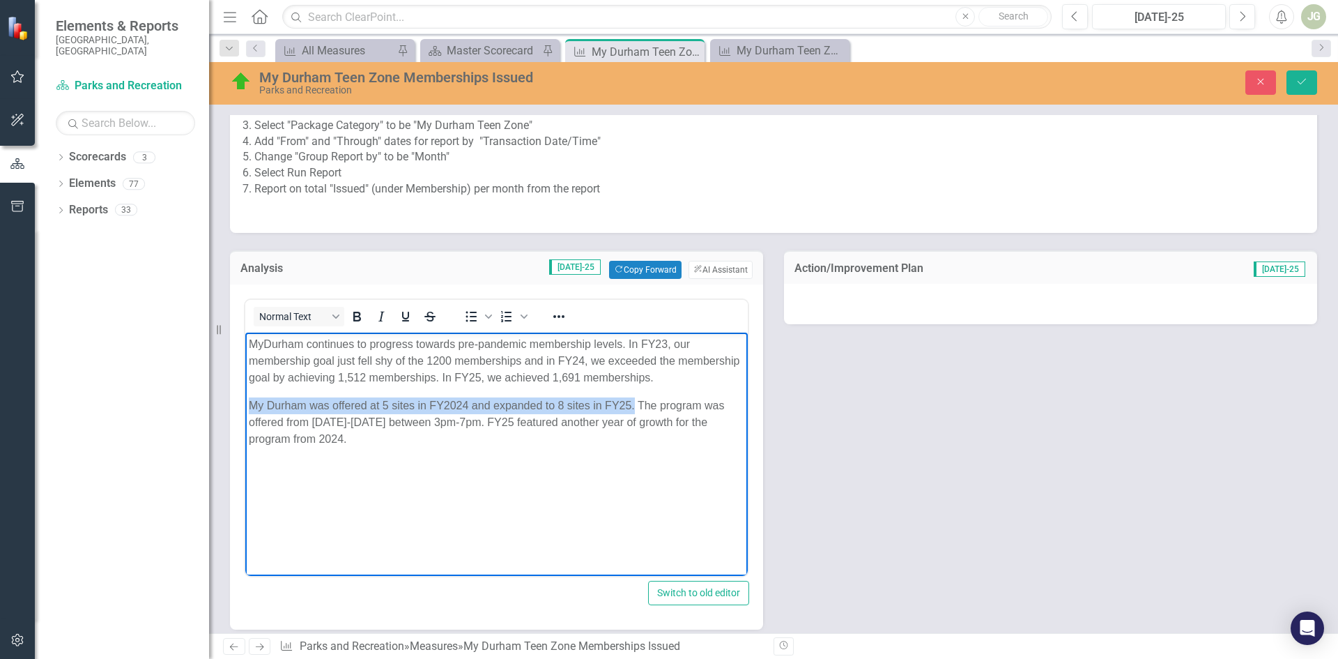
click at [245, 411] on html "MyDurham continues to progress towards pre-pandemic membership levels. In FY23,…" at bounding box center [496, 436] width 503 height 209
paste body "Rich Text Area. Press ALT-0 for help."
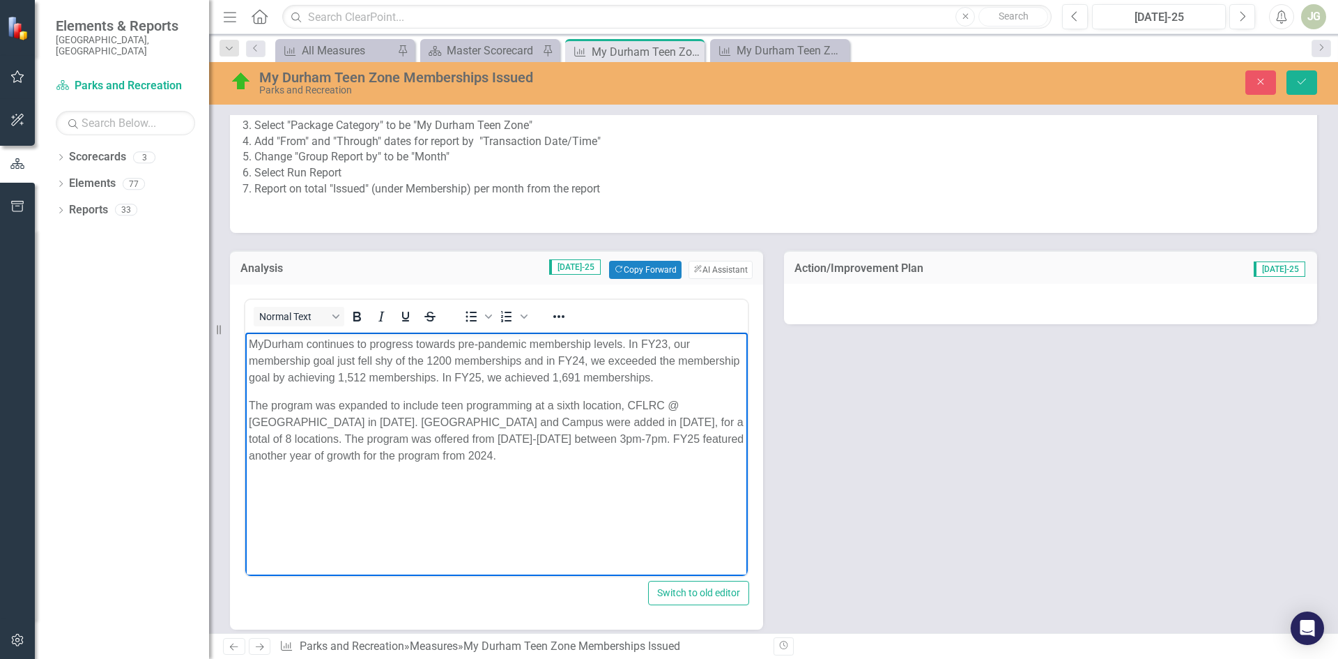
click at [273, 402] on p "The program was expanded to include teen programming at a sixth location, CFLRC…" at bounding box center [497, 430] width 496 height 67
click at [487, 468] on body "MyDurham continues to progress towards pre-pandemic membership levels. In FY23,…" at bounding box center [496, 436] width 503 height 209
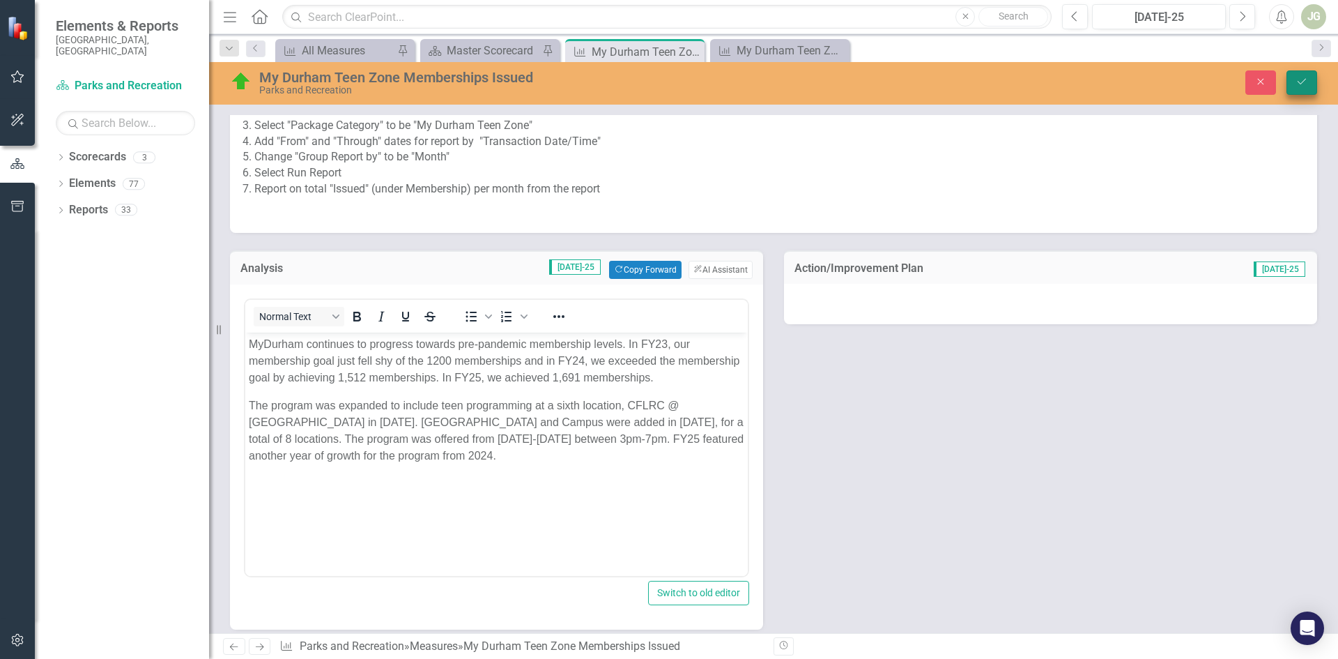
click at [1308, 82] on icon "Save" at bounding box center [1302, 82] width 13 height 10
